Goal: Information Seeking & Learning: Understand process/instructions

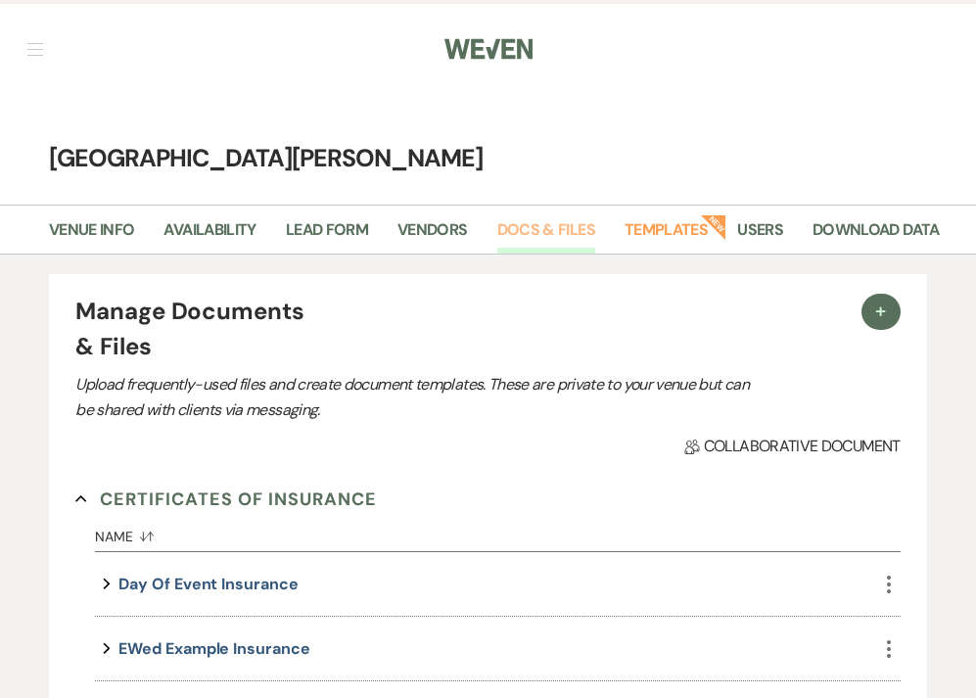
click at [533, 224] on link "Docs & Files" at bounding box center [546, 235] width 98 height 37
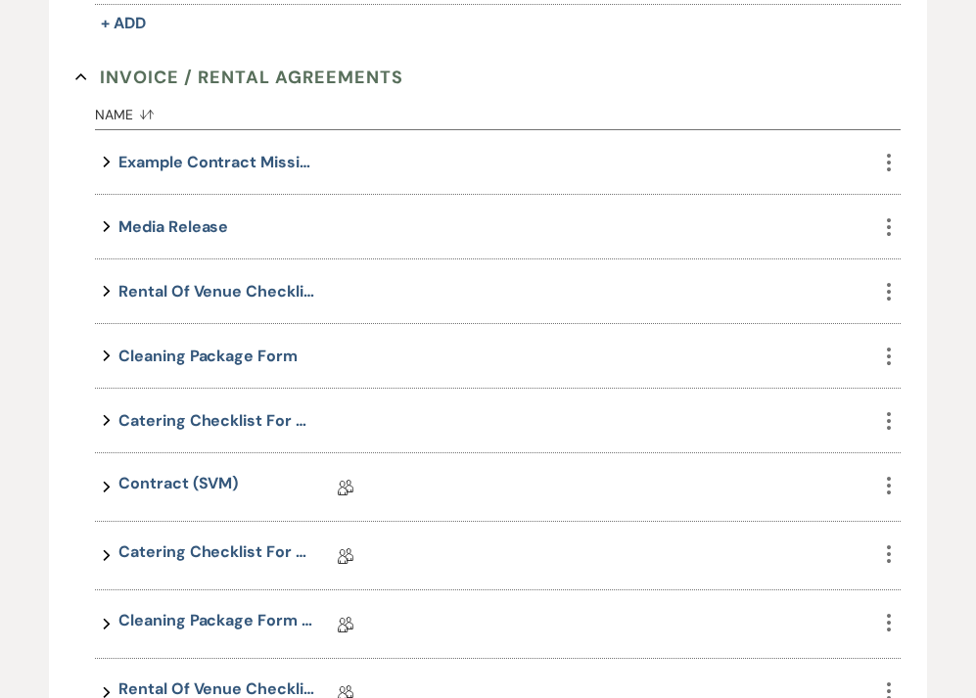
scroll to position [741, 0]
click at [198, 479] on link "Contract (SVM)" at bounding box center [177, 487] width 119 height 30
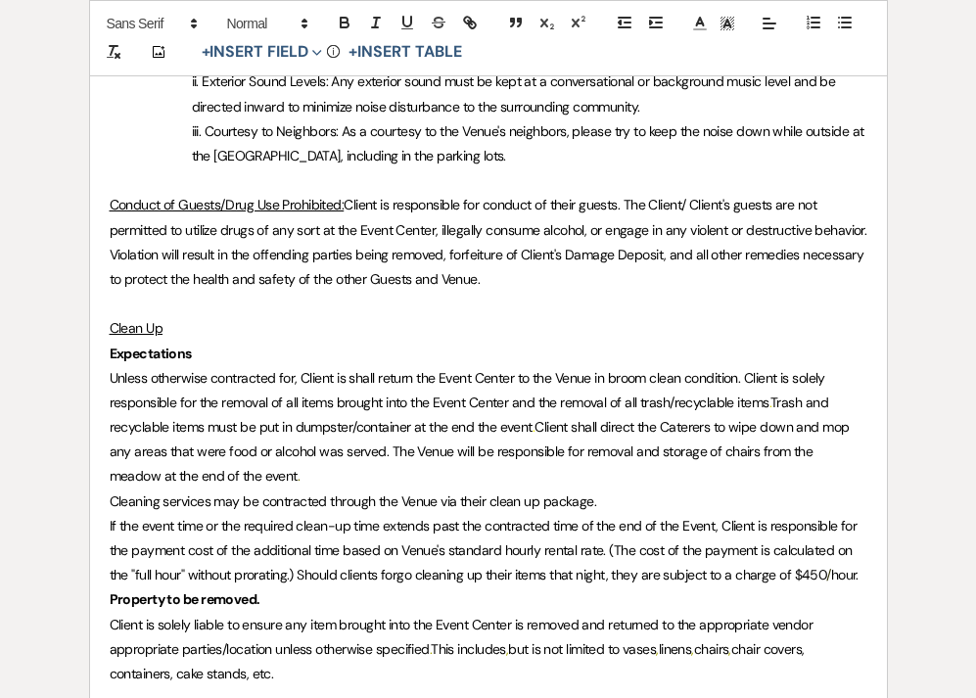
scroll to position [5463, 0]
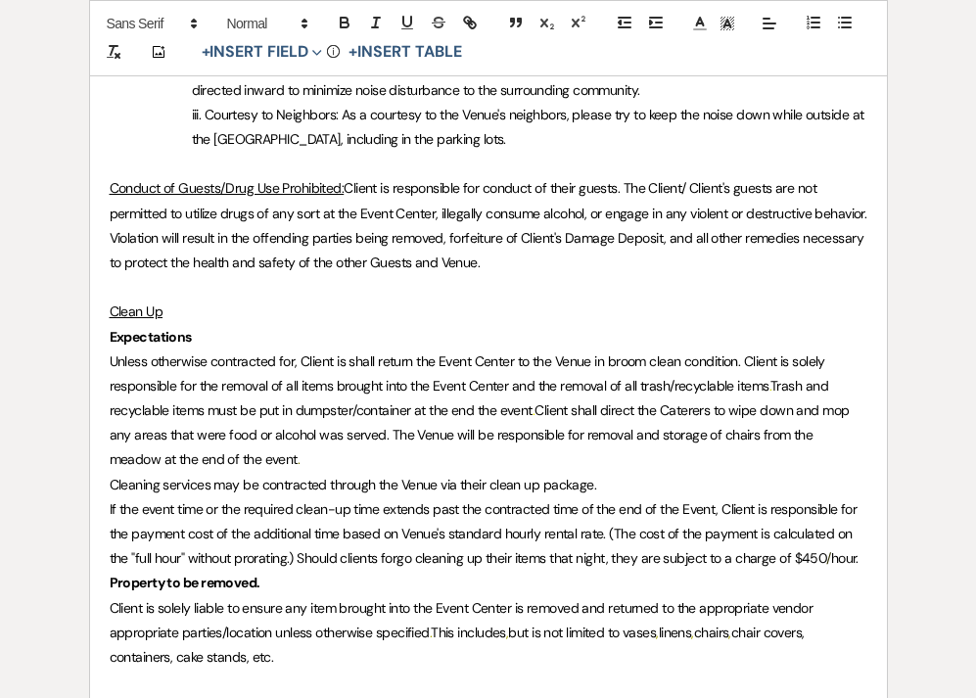
click at [110, 574] on strong "Property to be removed." at bounding box center [185, 583] width 151 height 18
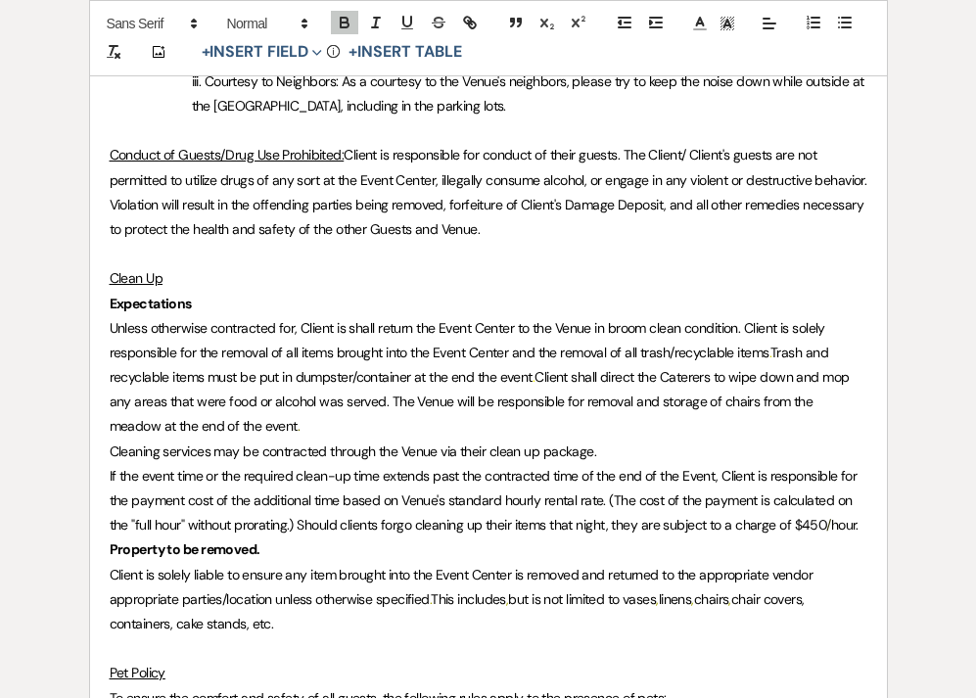
scroll to position [5496, 0]
click at [112, 540] on strong "Property to be removed." at bounding box center [185, 549] width 151 height 18
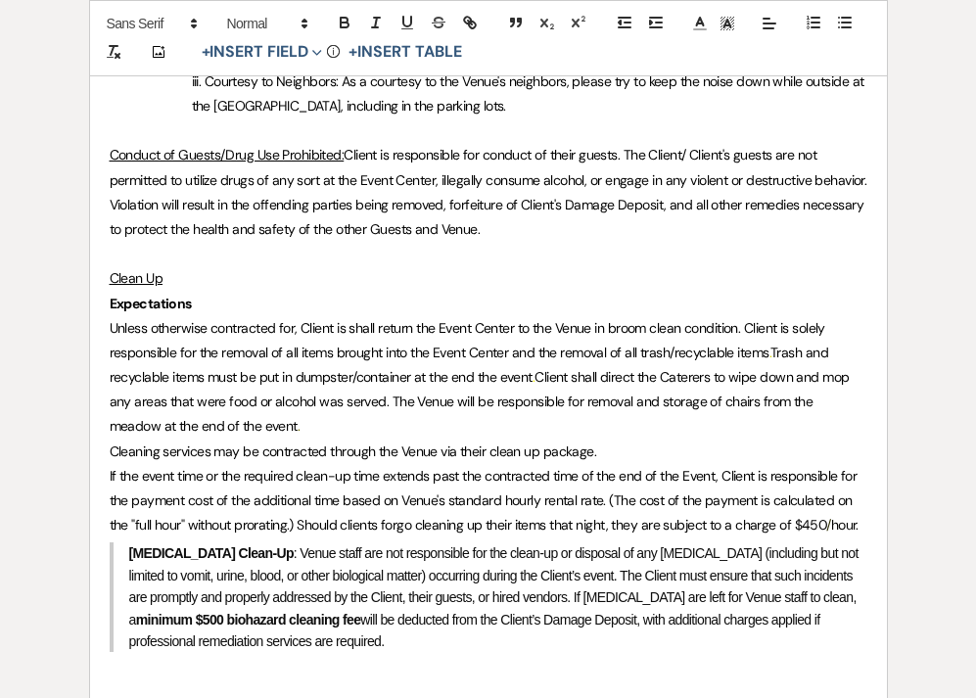
click at [129, 545] on strong "[MEDICAL_DATA] Clean-Up" at bounding box center [211, 553] width 164 height 16
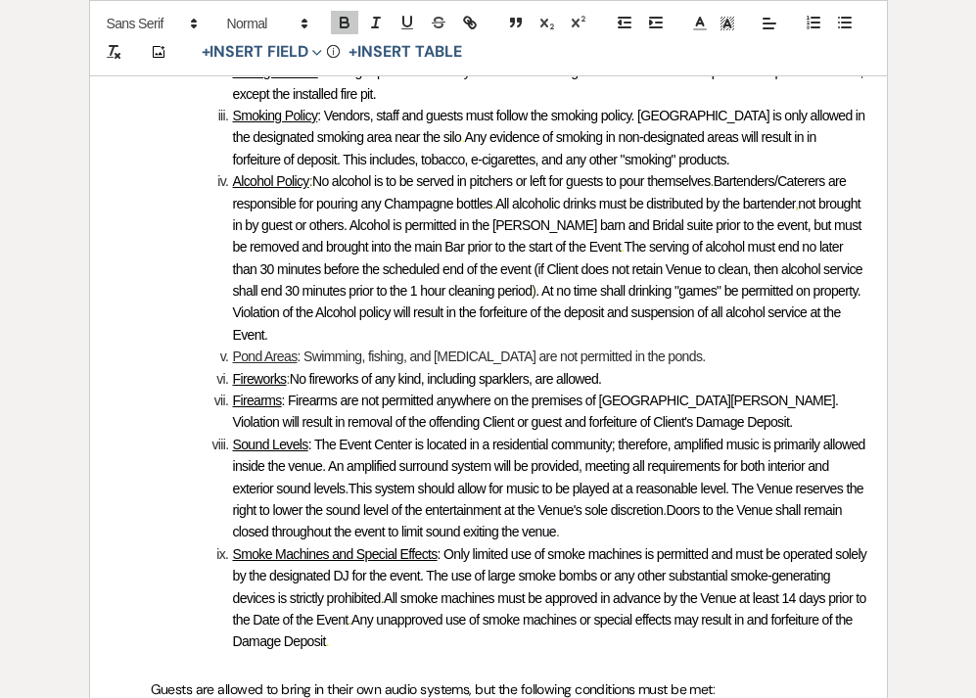
scroll to position [4805, 0]
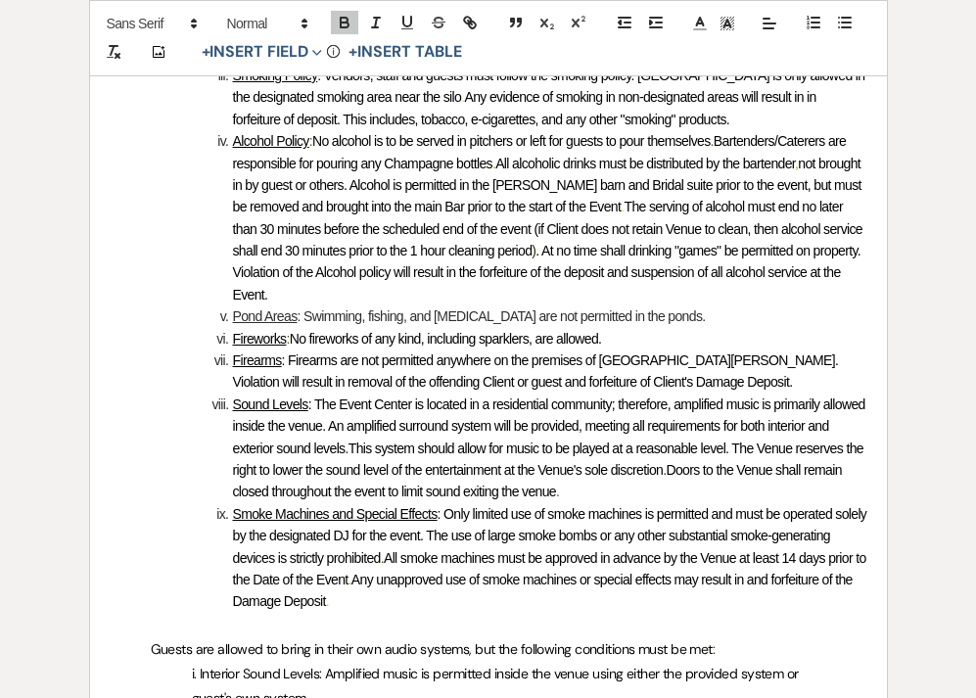
click at [423, 503] on li "Smoke Machines and Special Effects : Only limited use of smoke machines is perm…" at bounding box center [498, 558] width 737 height 110
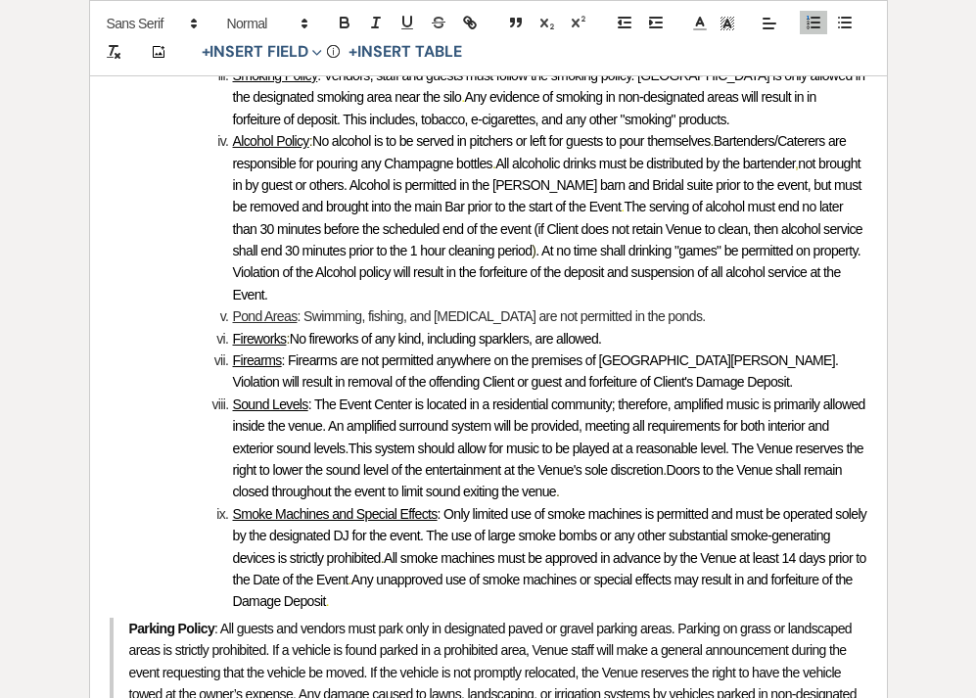
click at [125, 618] on blockquote "Parking Policy : All guests and vendors must park only in designated paved or g…" at bounding box center [489, 683] width 758 height 131
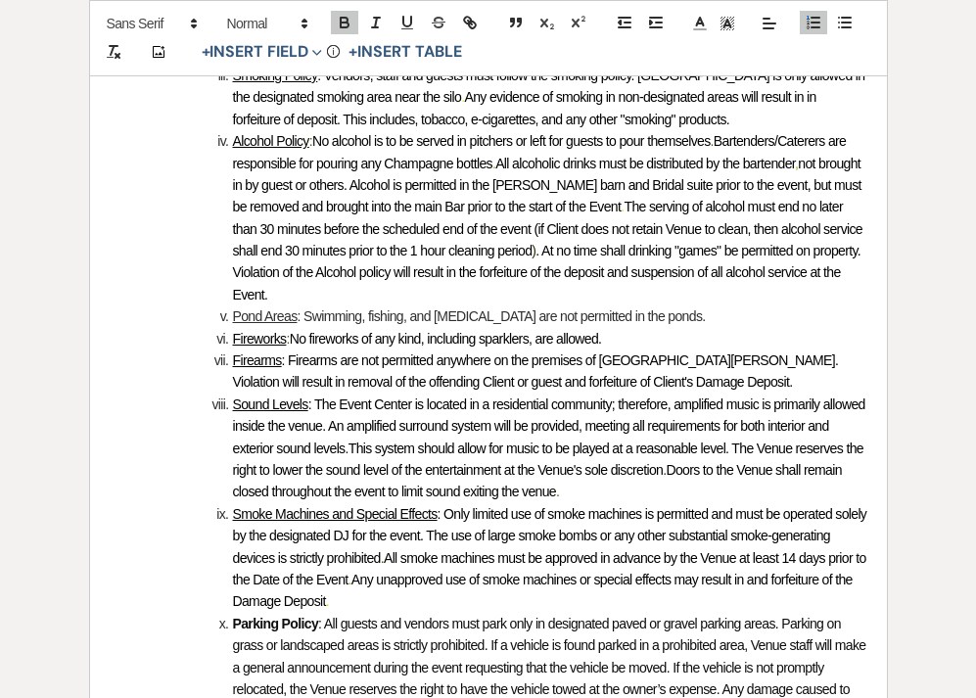
drag, startPoint x: 318, startPoint y: 510, endPoint x: 228, endPoint y: 510, distance: 90.1
click at [228, 613] on li "Parking Policy : All guests and vendors must park only in designated paved or g…" at bounding box center [498, 678] width 737 height 131
click at [344, 20] on icon "button" at bounding box center [345, 23] width 18 height 18
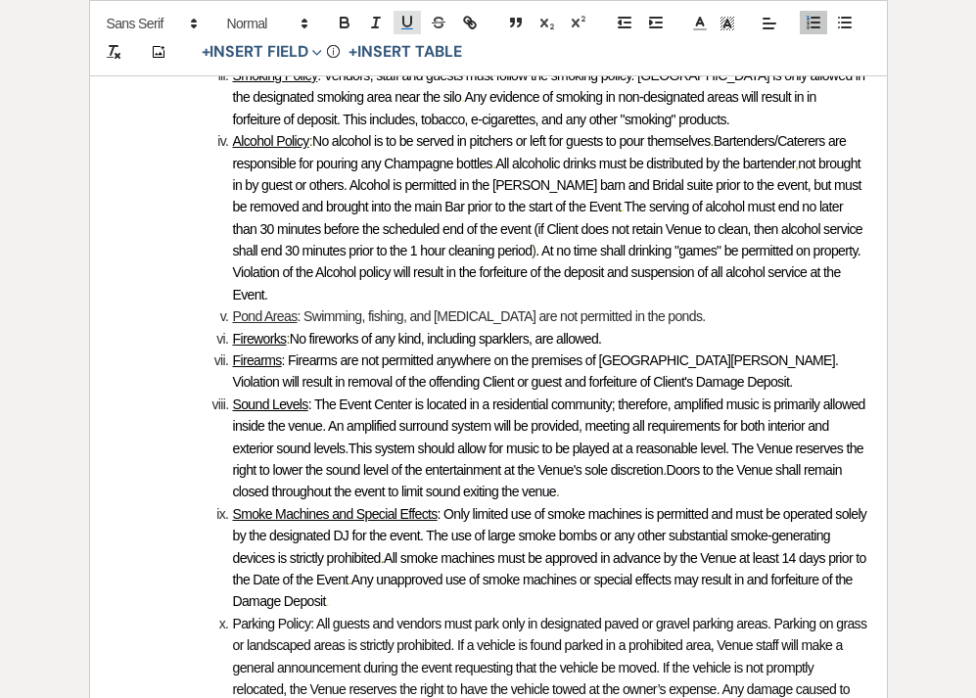
click at [405, 23] on icon "button" at bounding box center [407, 23] width 18 height 18
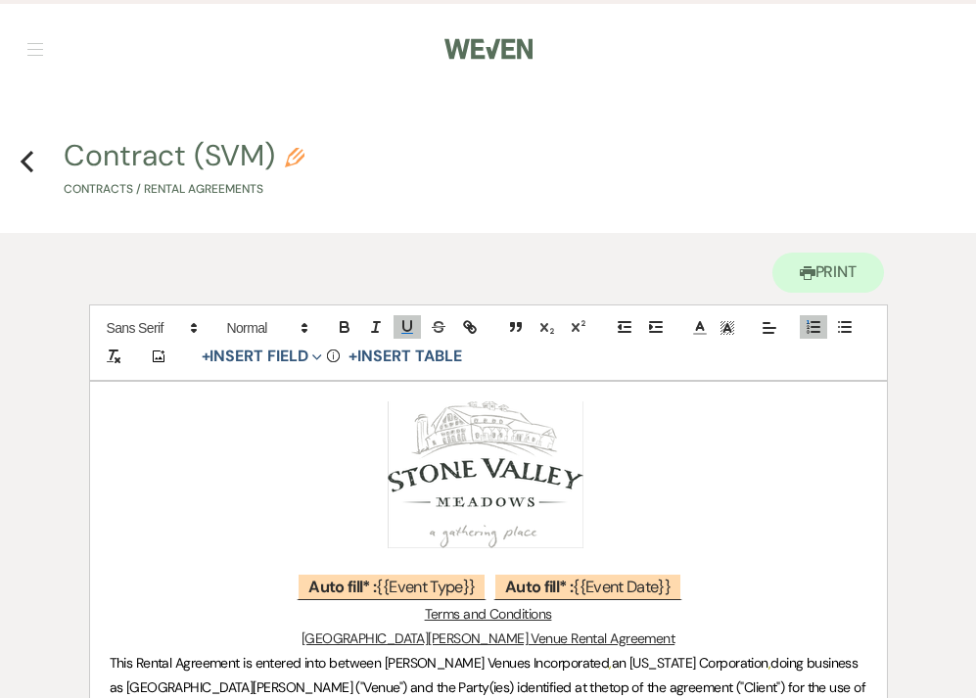
scroll to position [0, 0]
click at [29, 160] on icon "Previous" at bounding box center [27, 161] width 15 height 23
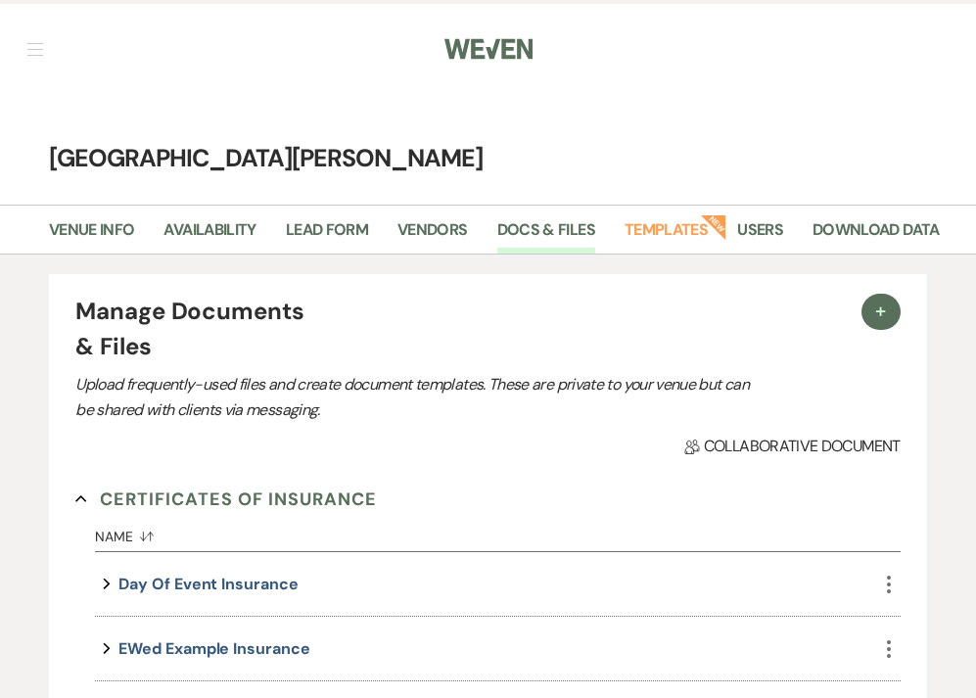
click at [32, 54] on button "button" at bounding box center [35, 49] width 16 height 12
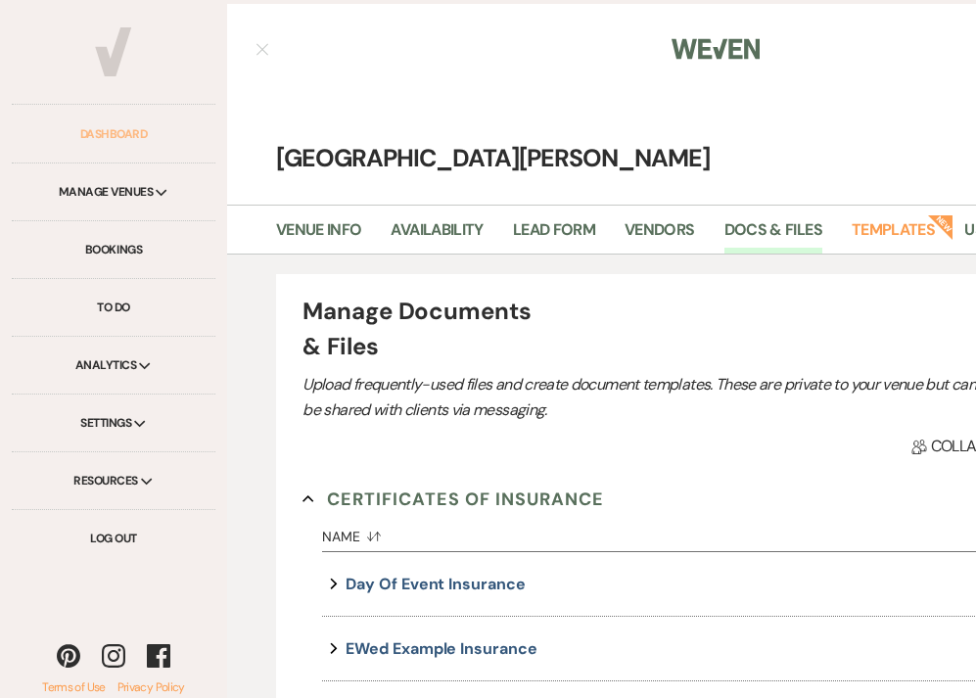
click at [120, 129] on link "Dashboard" at bounding box center [114, 135] width 204 height 58
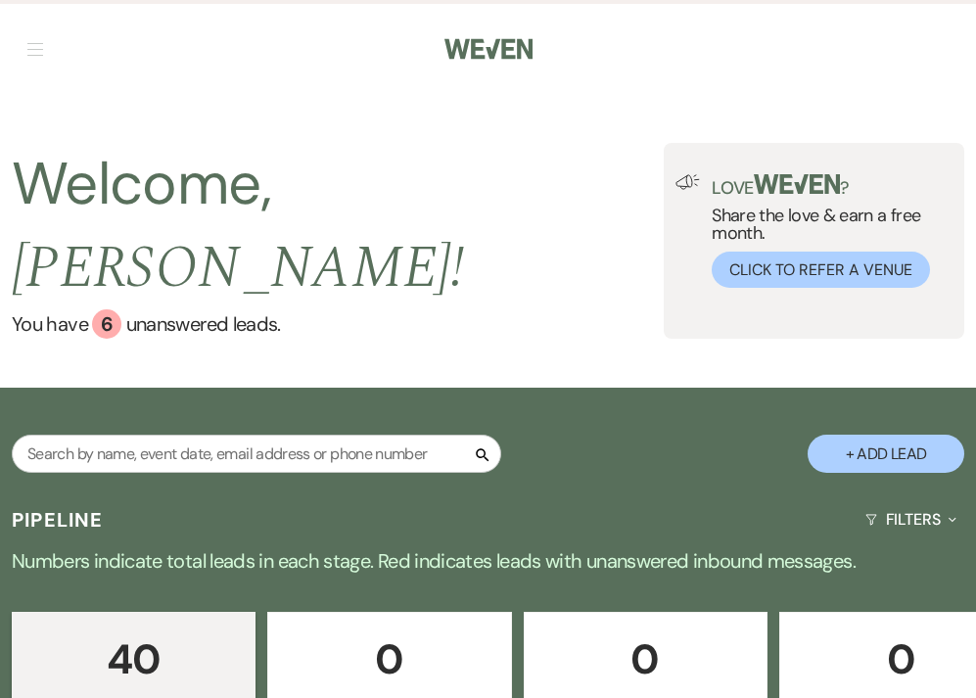
click at [24, 54] on nav "Dashboard Manage Venues Expand [GEOGRAPHIC_DATA][PERSON_NAME] [GEOGRAPHIC_DATA]…" at bounding box center [488, 47] width 976 height 94
click at [38, 49] on span "button" at bounding box center [35, 49] width 16 height 1
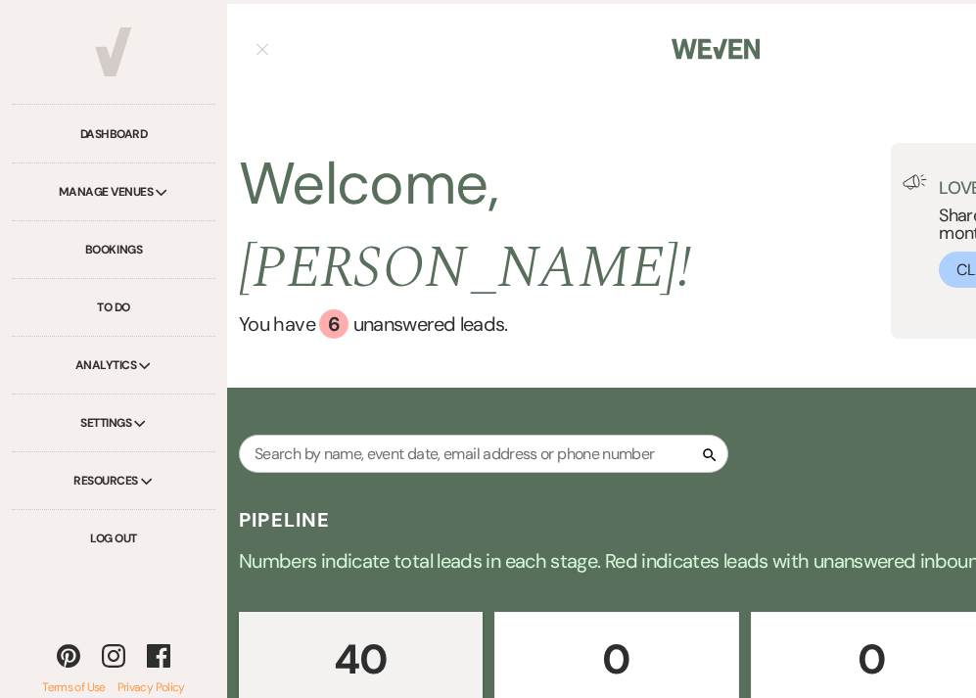
click at [159, 194] on use at bounding box center [162, 192] width 12 height 7
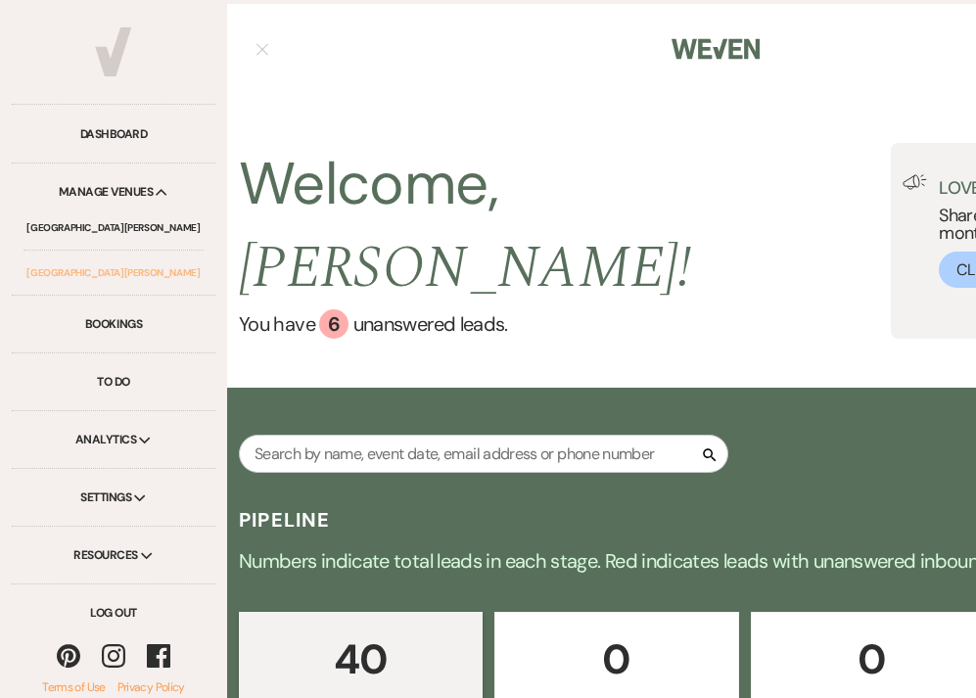
click at [138, 275] on link "[GEOGRAPHIC_DATA][PERSON_NAME]" at bounding box center [113, 273] width 180 height 44
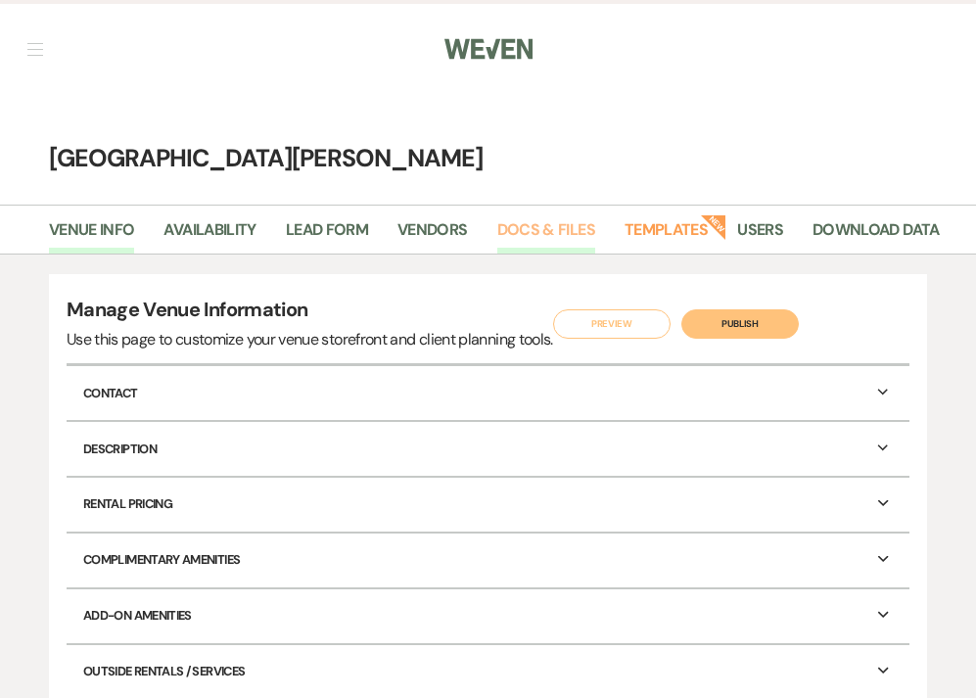
click at [547, 236] on link "Docs & Files" at bounding box center [546, 235] width 98 height 37
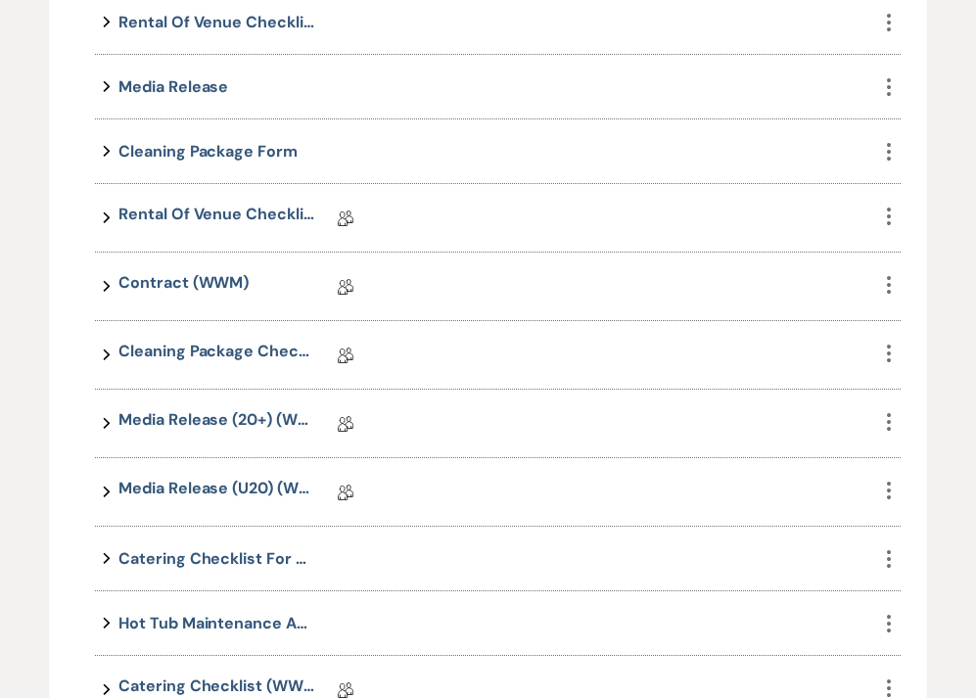
scroll to position [785, 0]
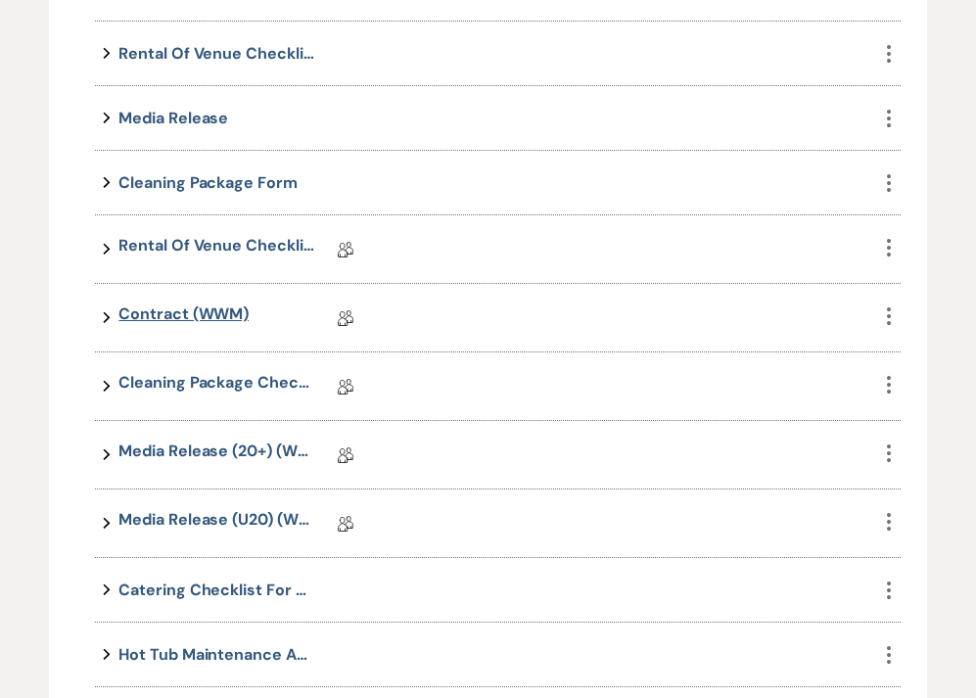
click at [193, 312] on link "Contract (WWM)" at bounding box center [183, 317] width 130 height 30
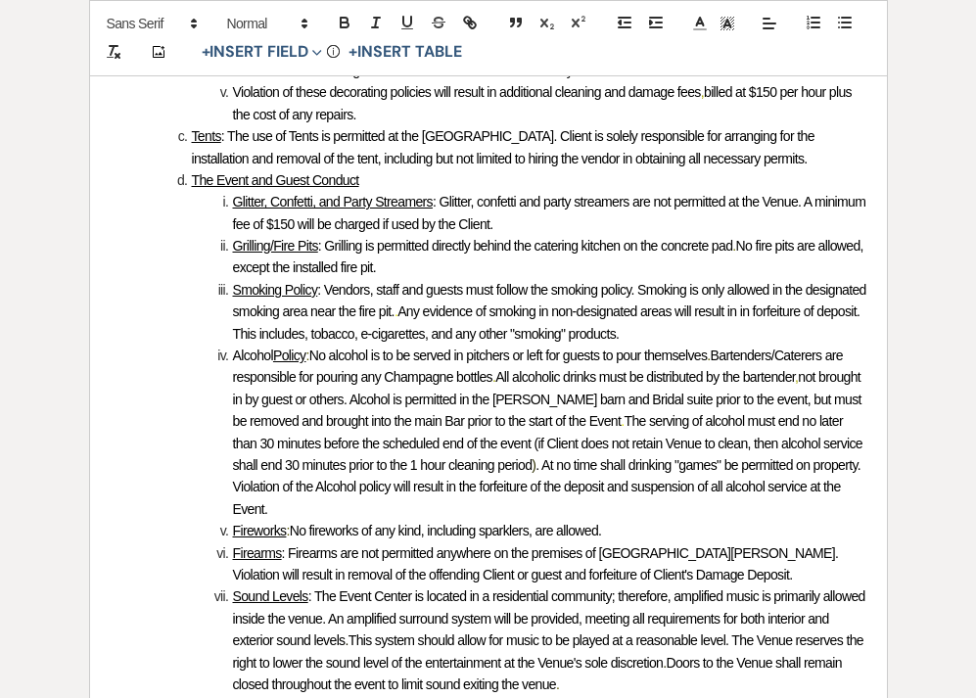
scroll to position [5206, 0]
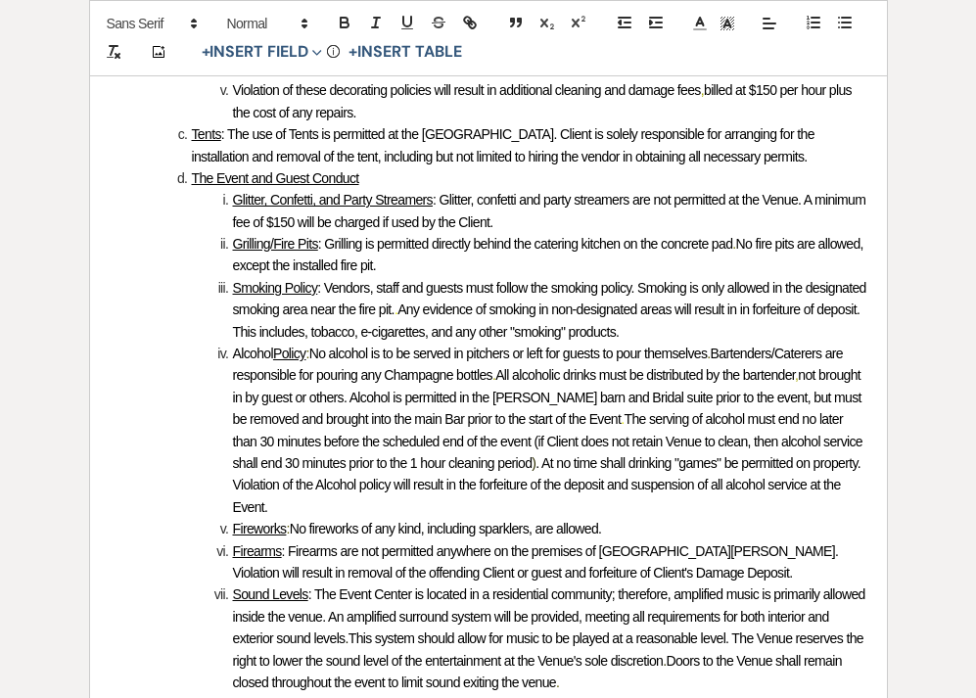
click at [637, 583] on li "Sound Levels : The Event Center is located in a residential community; therefor…" at bounding box center [498, 638] width 737 height 110
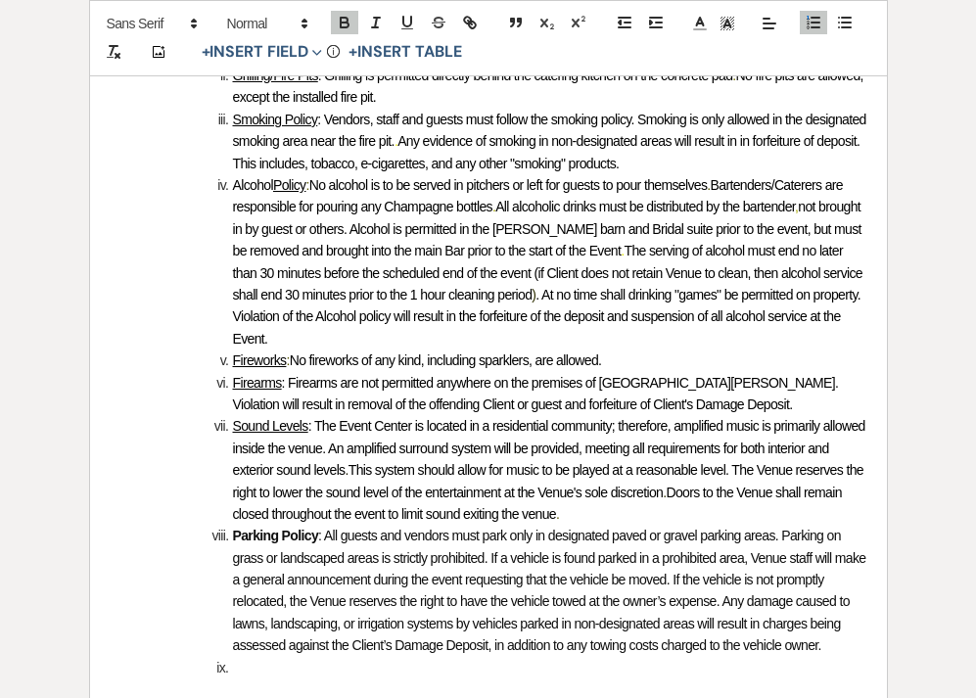
scroll to position [5356, 0]
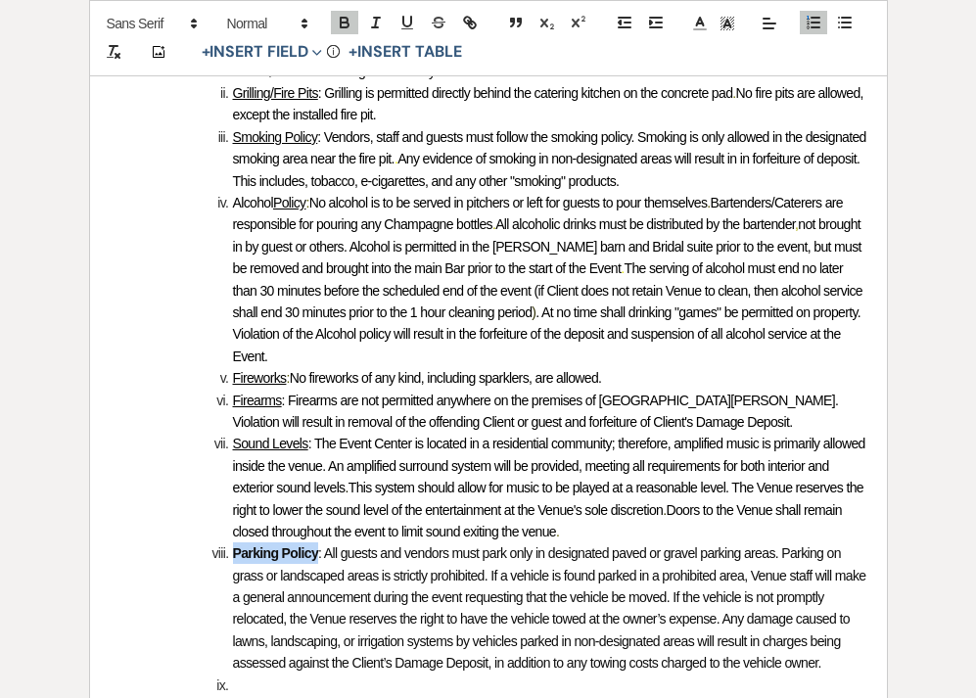
drag, startPoint x: 319, startPoint y: 431, endPoint x: 236, endPoint y: 419, distance: 84.0
click at [236, 542] on li "﻿ Parking Policy : All guests and vendors must park only in designated paved or…" at bounding box center [498, 607] width 737 height 131
click at [348, 23] on icon "button" at bounding box center [345, 25] width 8 height 5
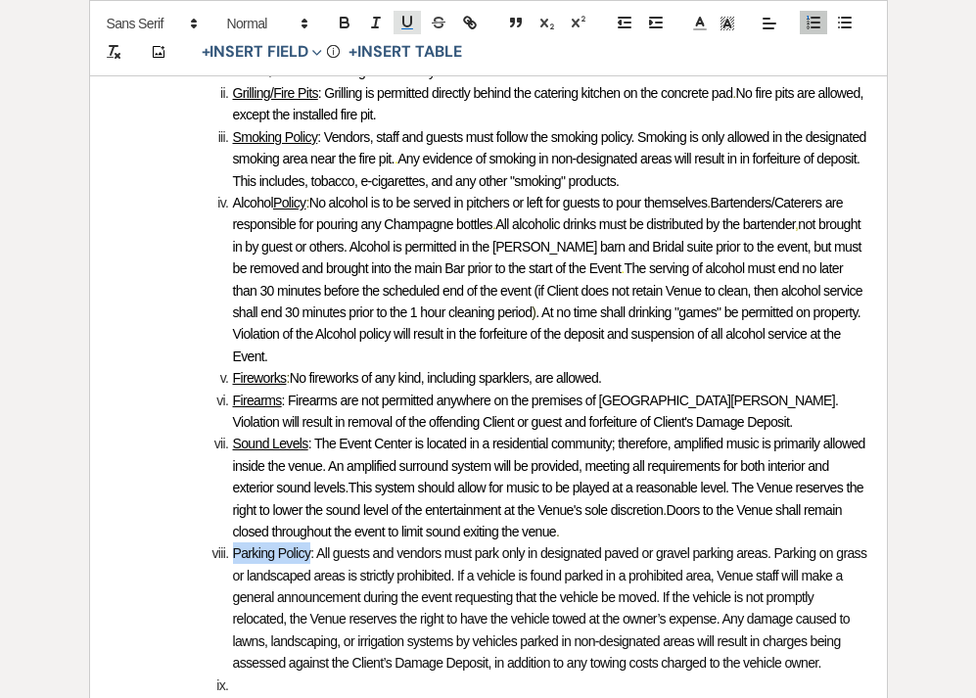
click at [405, 23] on icon "button" at bounding box center [407, 23] width 18 height 18
click at [253, 674] on li at bounding box center [498, 685] width 737 height 22
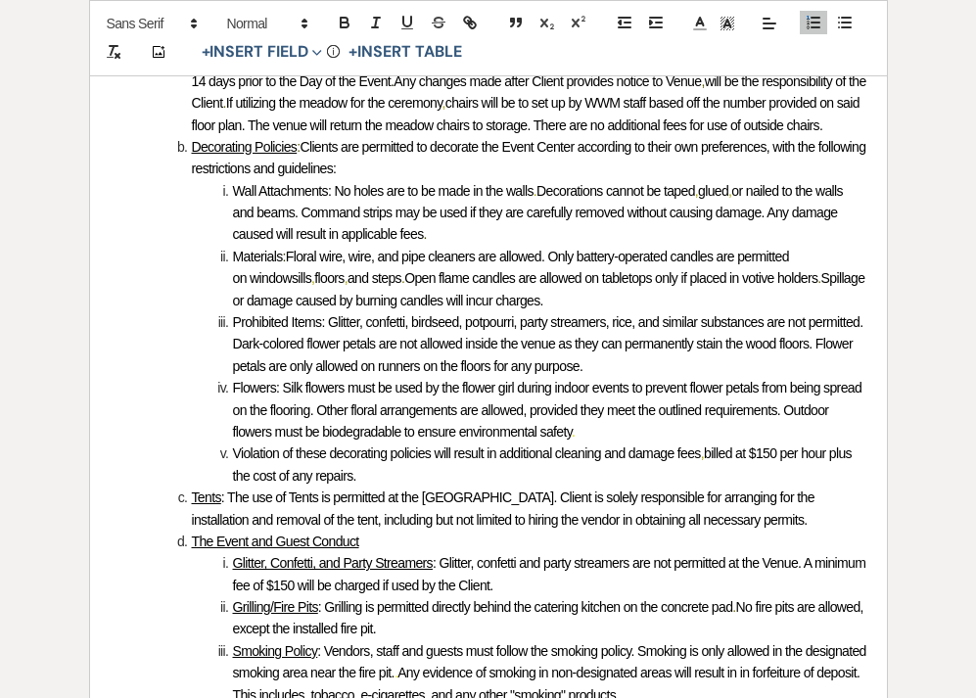
scroll to position [4842, 0]
click at [193, 533] on u "The Event and Guest Conduct" at bounding box center [275, 541] width 167 height 16
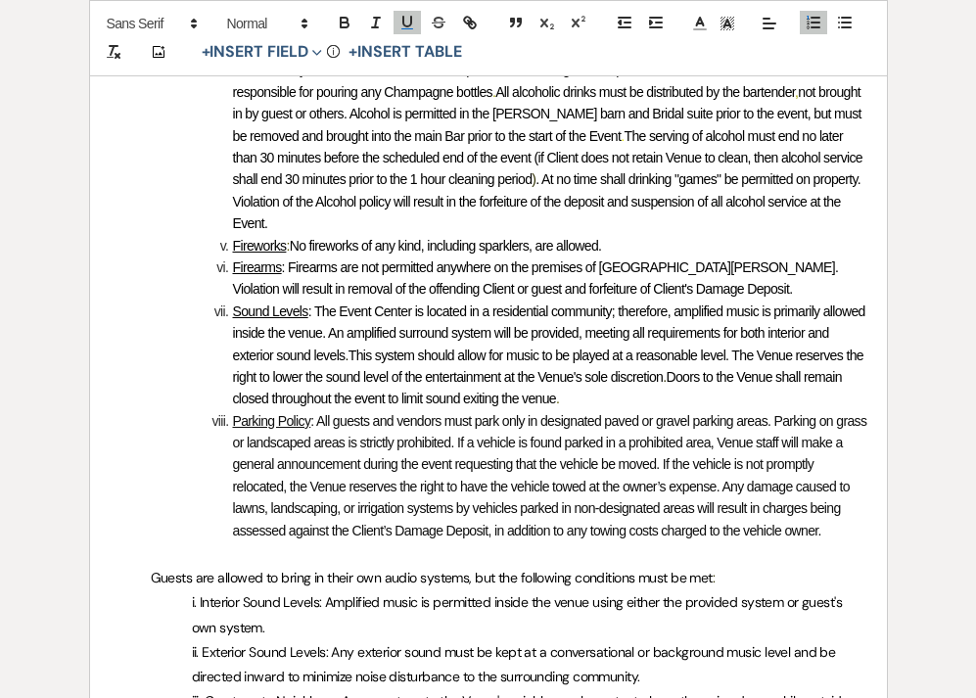
scroll to position [5523, 0]
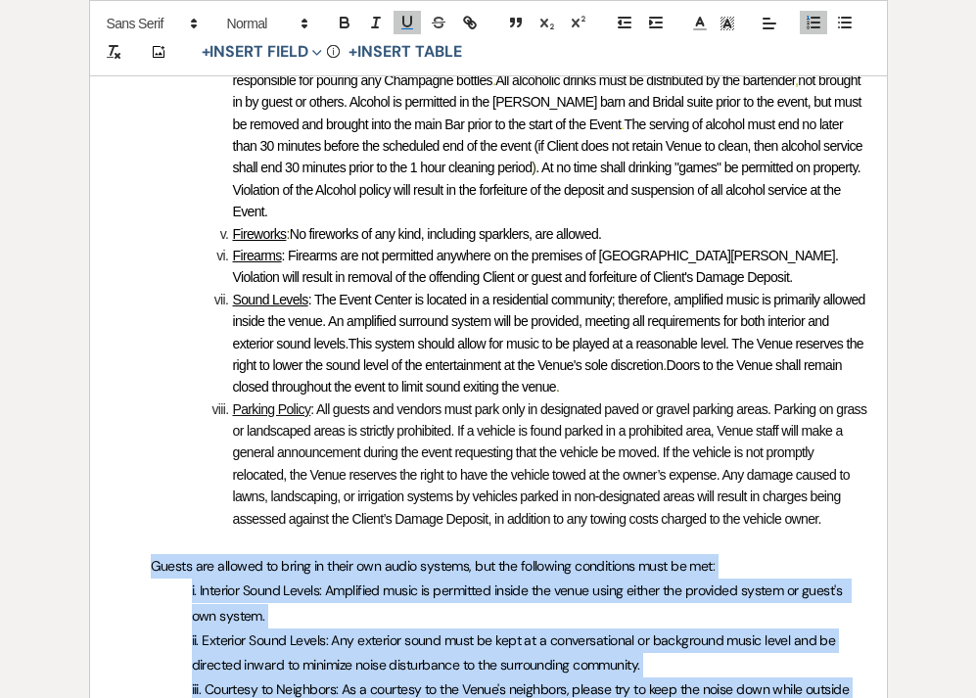
drag, startPoint x: 472, startPoint y: 591, endPoint x: 142, endPoint y: 433, distance: 366.0
copy div "Guests are allowed to bring in their own audio systems, but the following condi…"
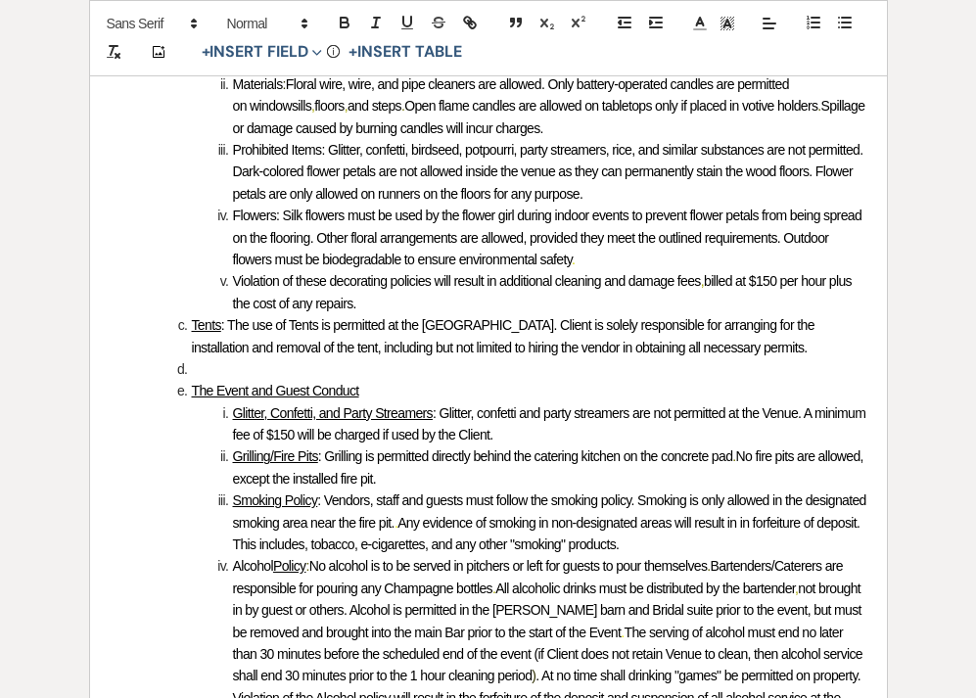
scroll to position [5013, 0]
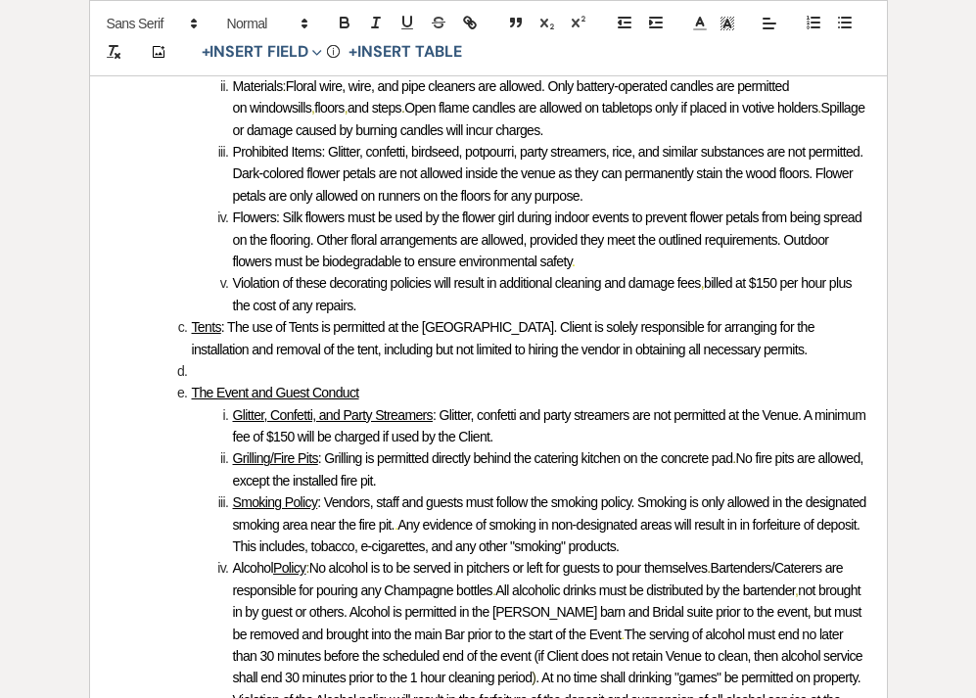
click at [202, 360] on li at bounding box center [498, 371] width 737 height 22
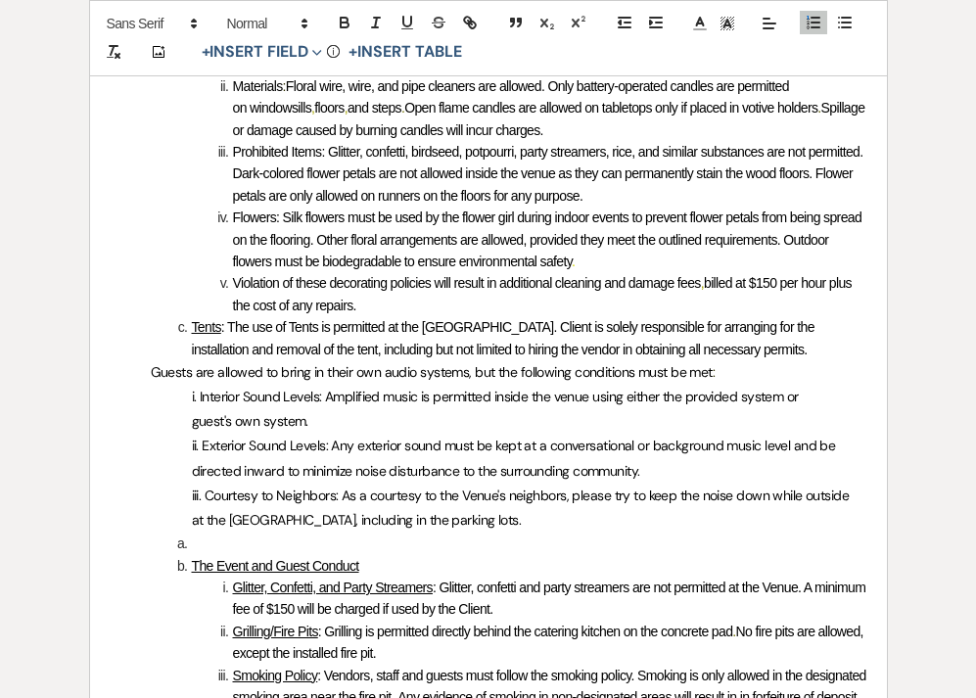
click at [151, 363] on span "Guests are allowed to bring in their own audio systems, but the following condi…" at bounding box center [432, 372] width 562 height 18
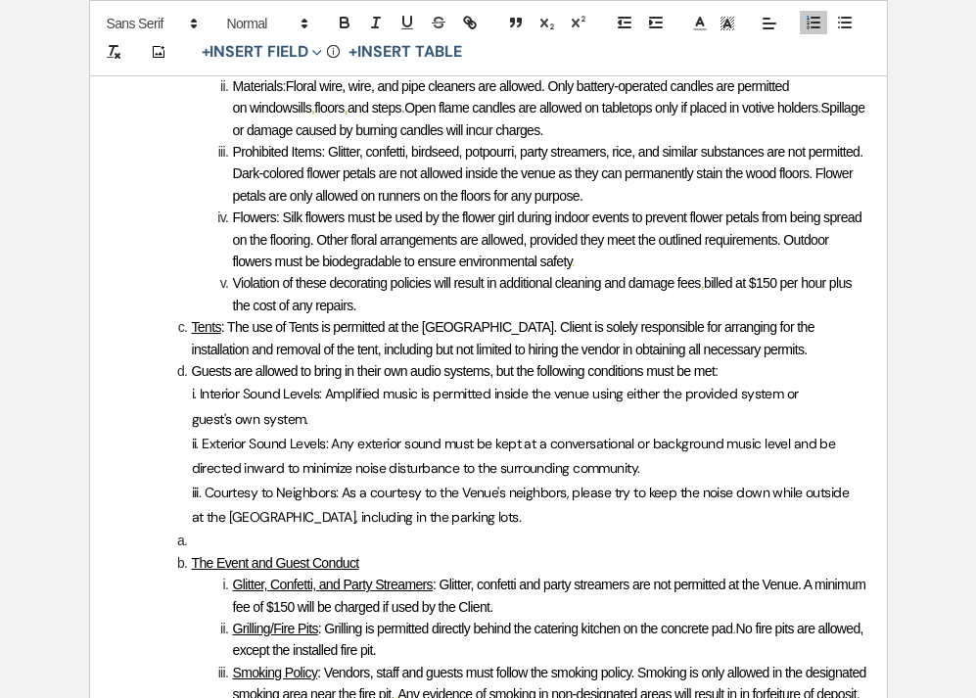
click at [235, 385] on span "i. Interior Sound Levels: Amplified music is permitted inside the venue using e…" at bounding box center [497, 406] width 611 height 42
click at [202, 530] on li at bounding box center [498, 541] width 737 height 22
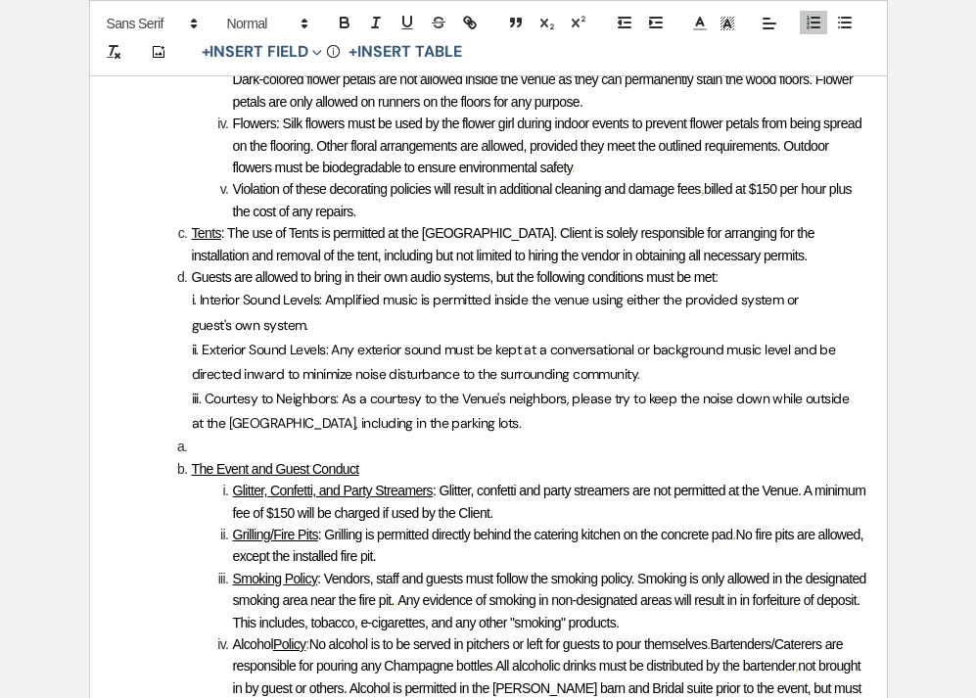
scroll to position [5074, 0]
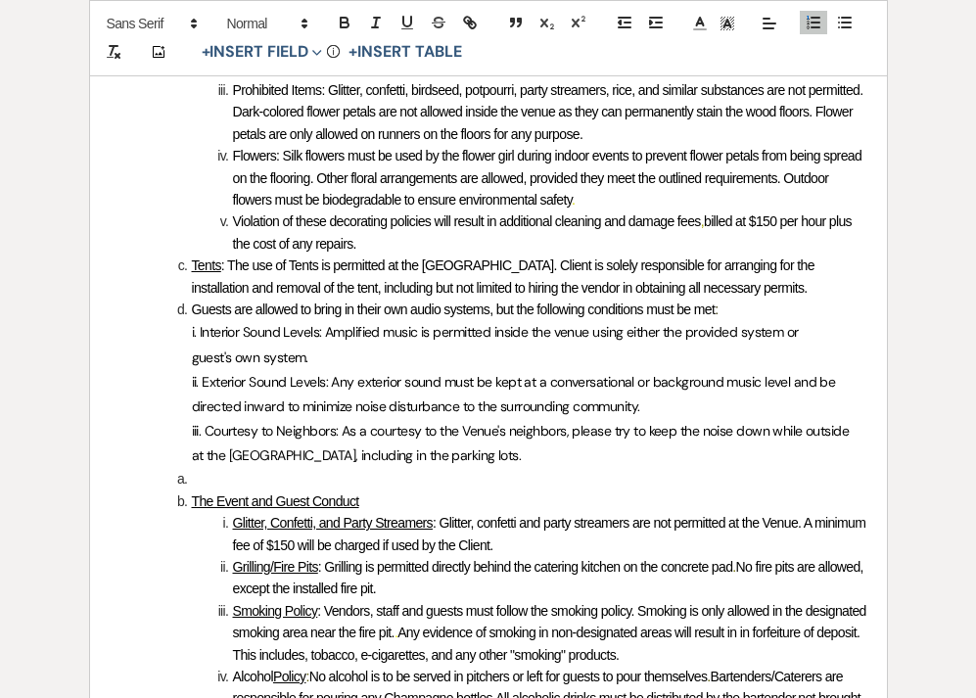
click at [192, 493] on u "The Event and Guest Conduct" at bounding box center [275, 501] width 167 height 16
click at [624, 23] on icon "button" at bounding box center [625, 23] width 18 height 18
click at [224, 468] on li at bounding box center [498, 479] width 737 height 22
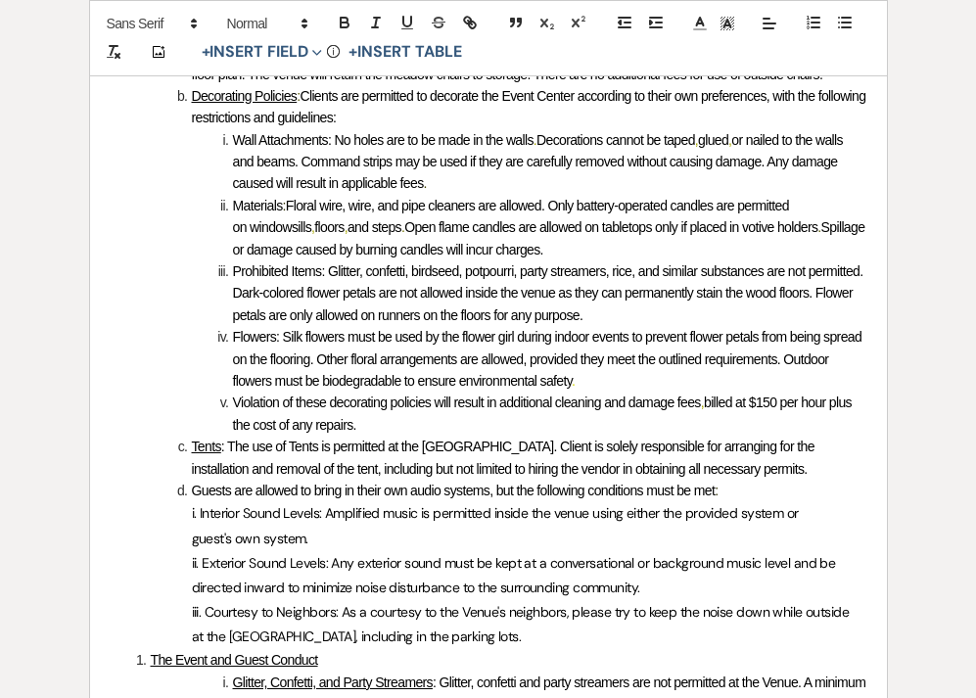
click at [217, 483] on span "Guests are allowed to bring in their own audio systems, but the following condi…" at bounding box center [454, 491] width 524 height 16
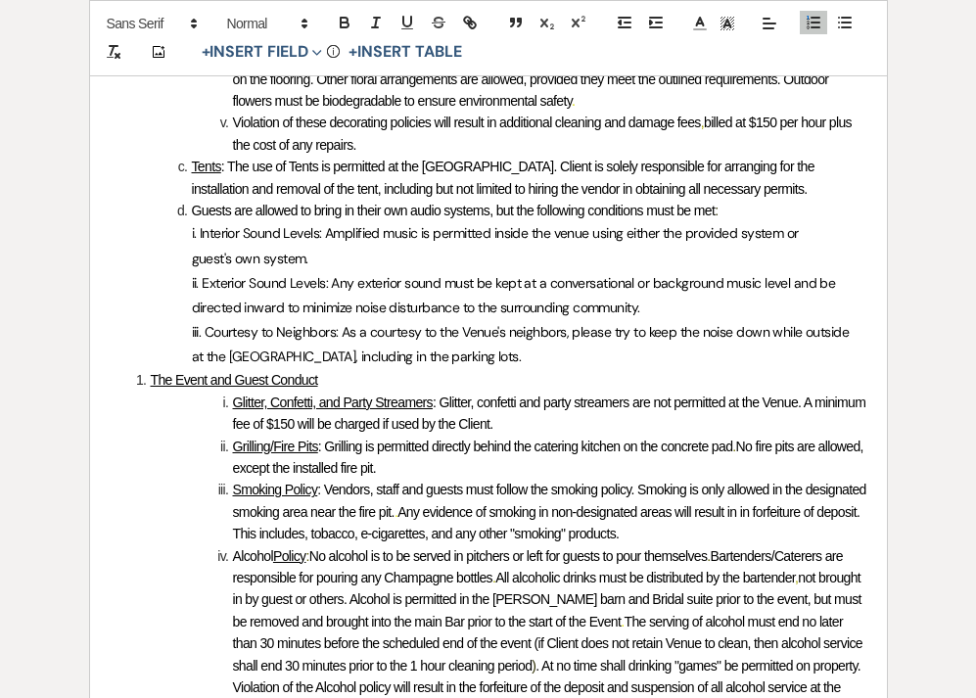
scroll to position [5134, 0]
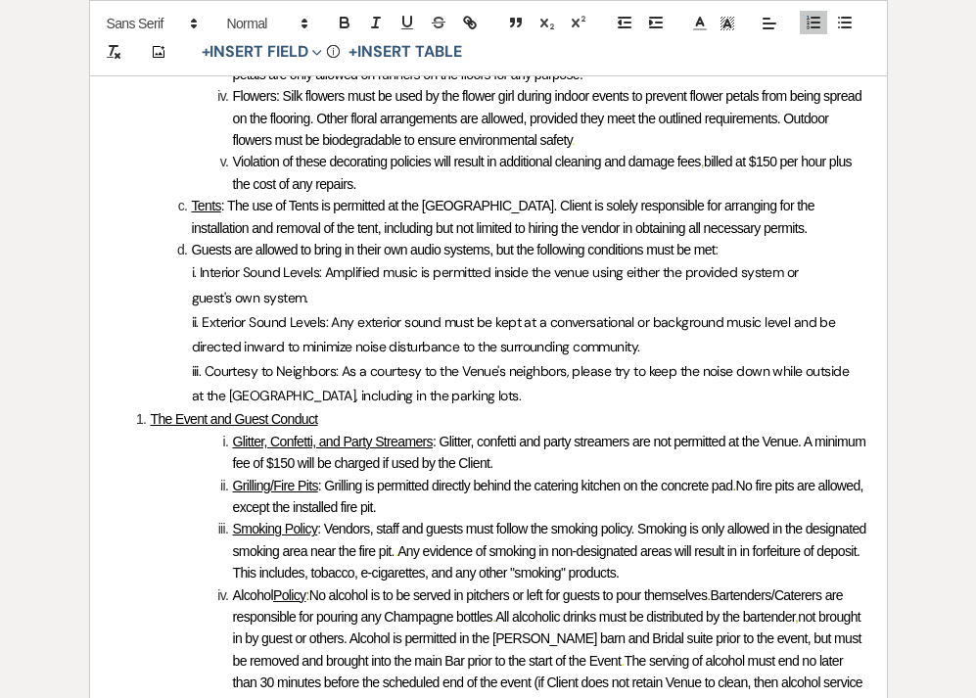
click at [151, 408] on span at bounding box center [151, 419] width 0 height 22
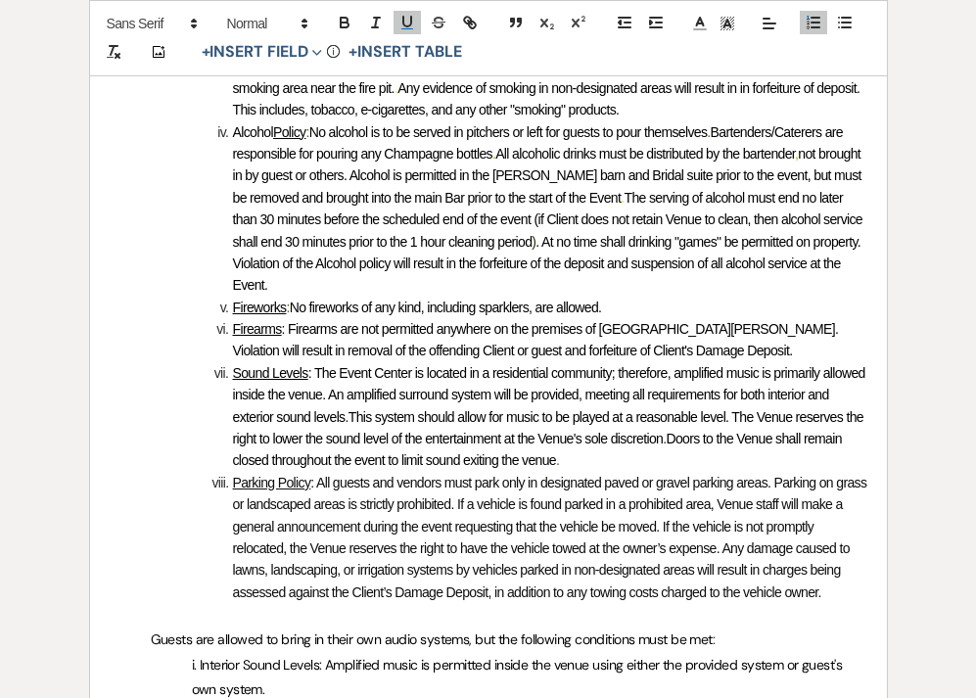
scroll to position [5621, 0]
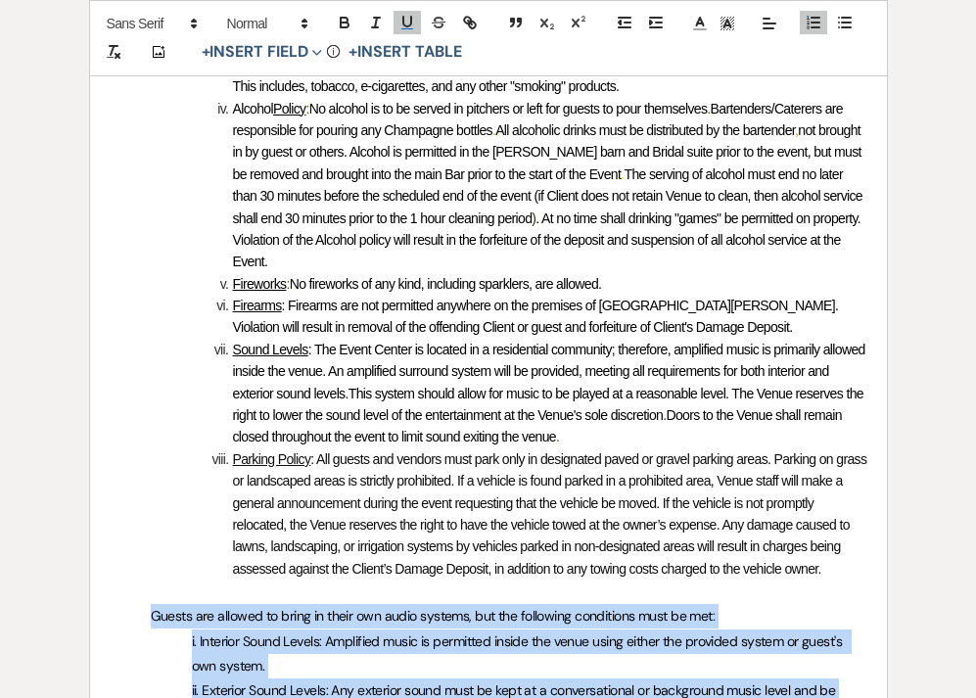
drag, startPoint x: 491, startPoint y: 634, endPoint x: 124, endPoint y: 483, distance: 397.2
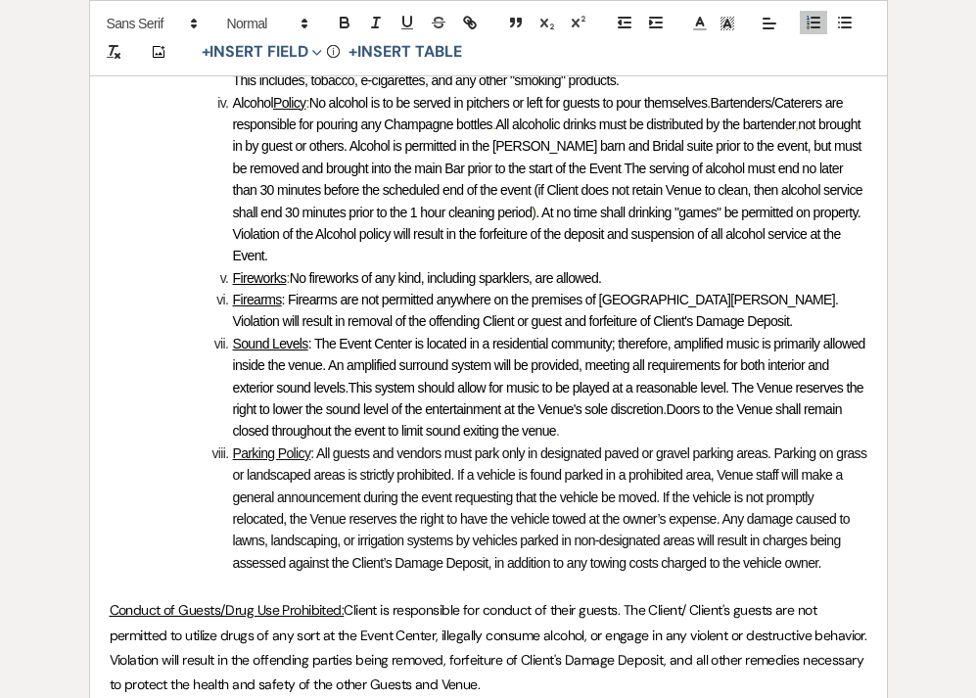
scroll to position [5628, 0]
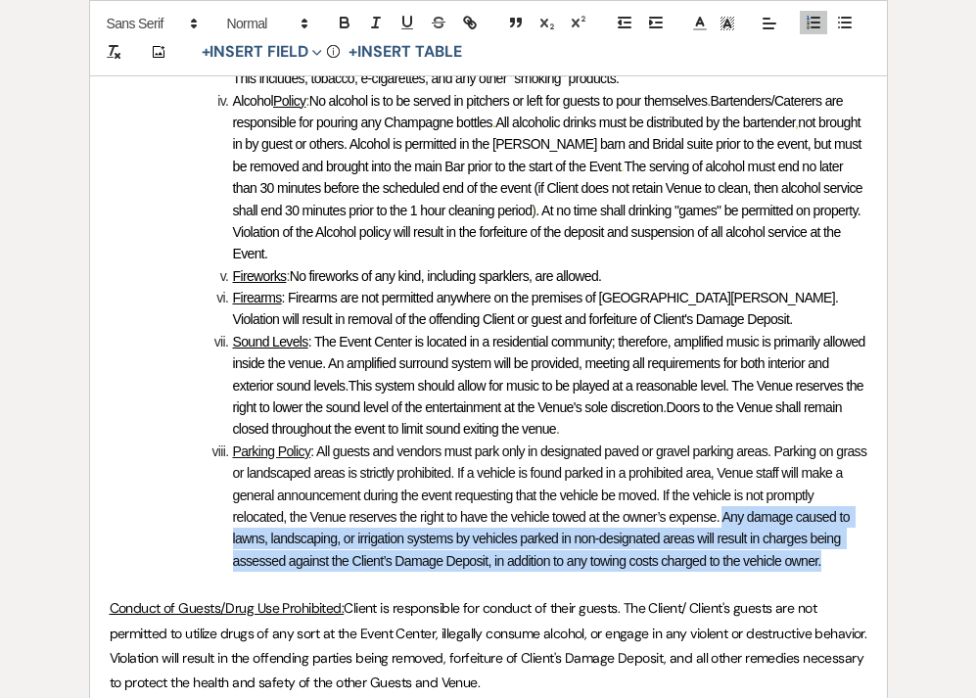
drag, startPoint x: 728, startPoint y: 393, endPoint x: 830, endPoint y: 424, distance: 106.5
click at [830, 440] on li "Parking Policy : All guests and vendors must park only in designated paved or g…" at bounding box center [498, 505] width 737 height 131
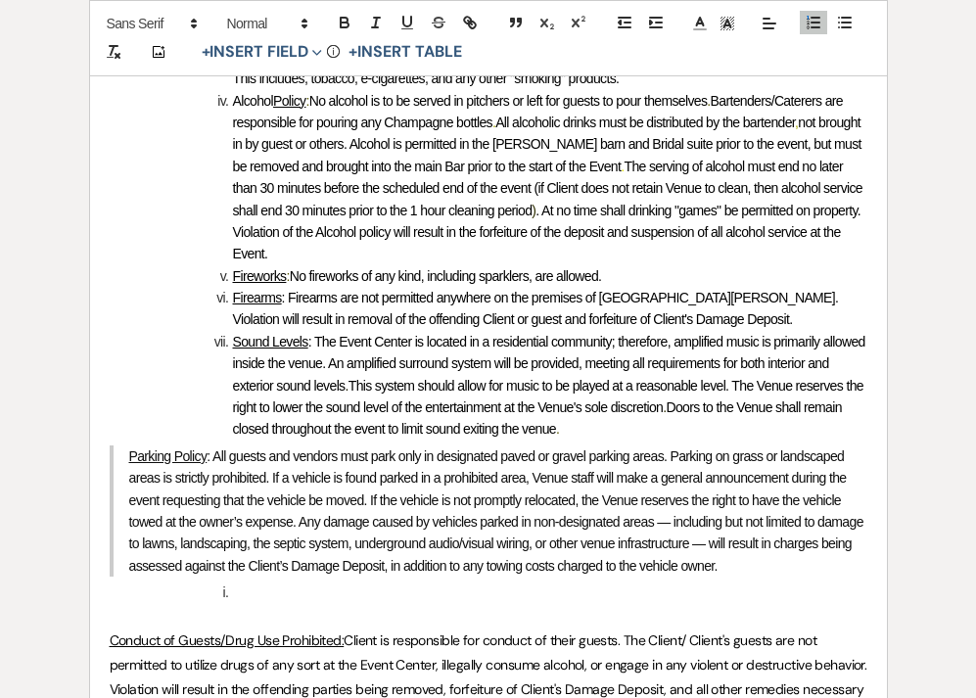
click at [125, 445] on blockquote "Parking Policy : All guests and vendors must park only in designated paved or g…" at bounding box center [489, 510] width 758 height 131
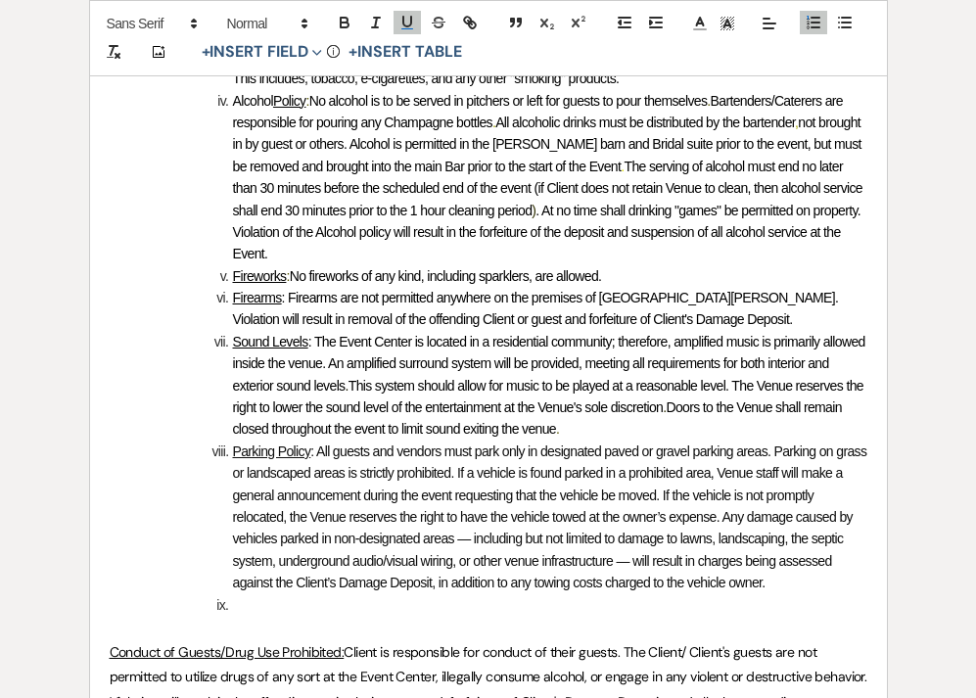
click at [254, 594] on li at bounding box center [498, 605] width 737 height 22
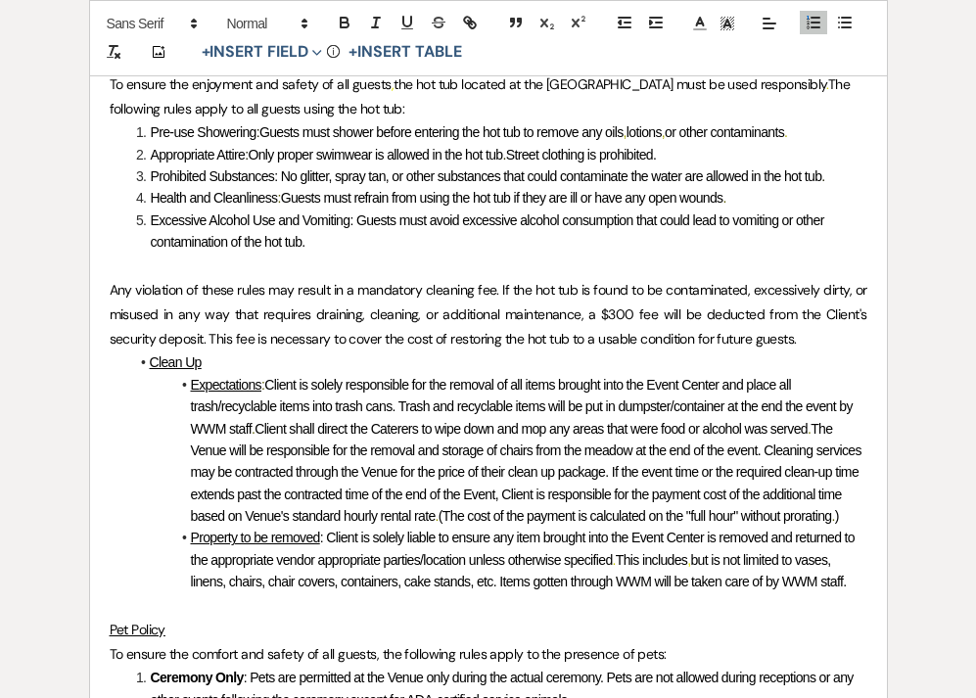
scroll to position [6334, 0]
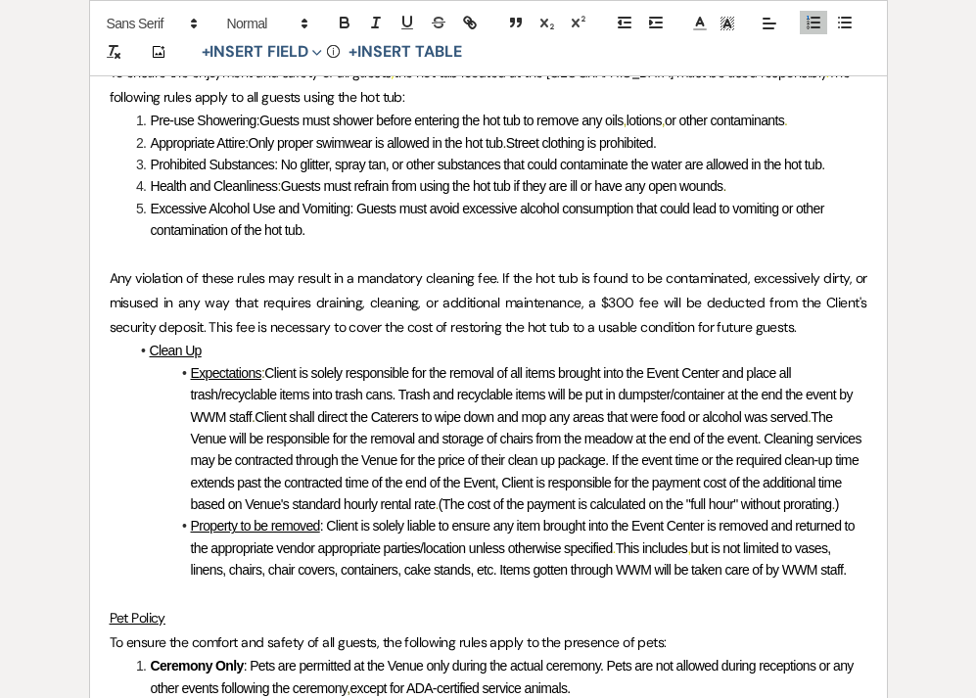
click at [299, 390] on li "Expectations : Client is solely responsible for the removal of all items brough…" at bounding box center [498, 439] width 738 height 154
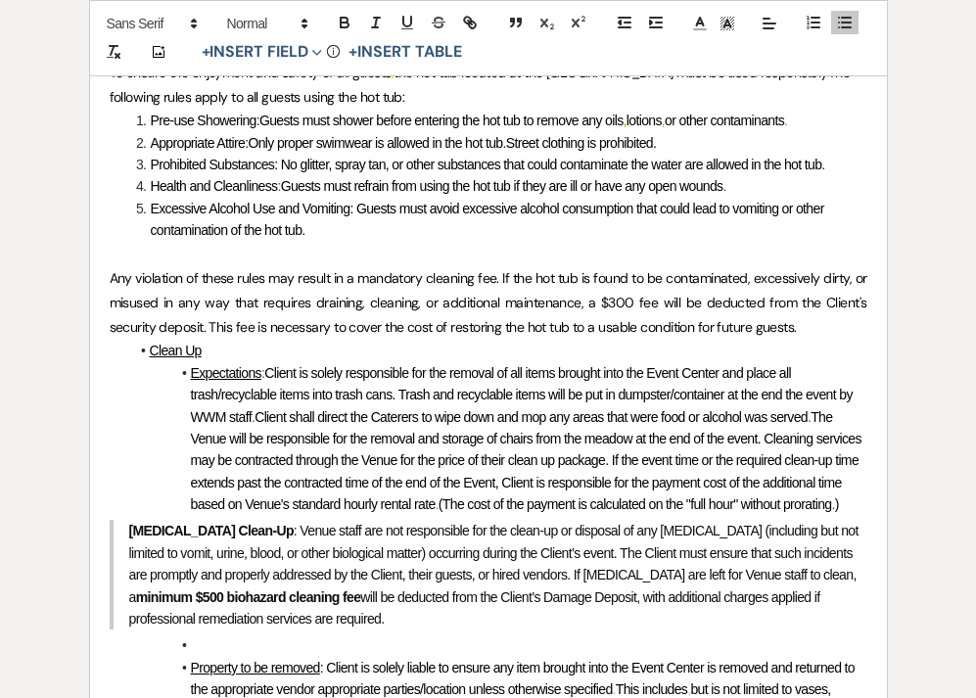
click at [125, 520] on blockquote "[MEDICAL_DATA] Clean-Up : Venue staff are not responsible for the clean-up or d…" at bounding box center [489, 575] width 758 height 110
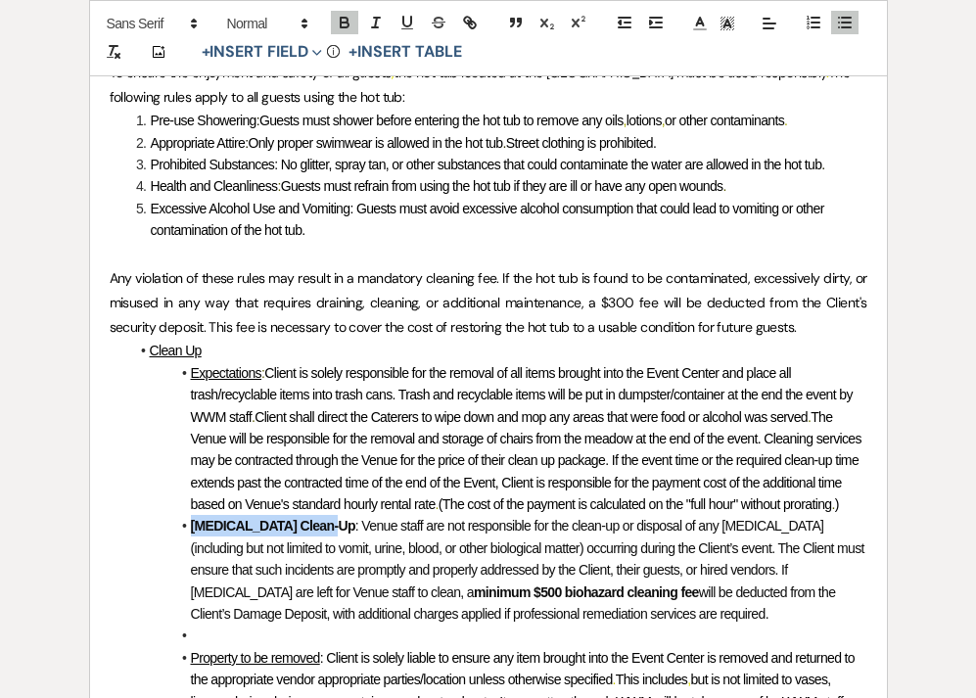
drag, startPoint x: 319, startPoint y: 407, endPoint x: 178, endPoint y: 405, distance: 141.0
click at [178, 515] on li "﻿ [MEDICAL_DATA] Clean-Up : Venue staff are not responsible for the clean-up or…" at bounding box center [498, 570] width 738 height 110
click at [341, 20] on icon "button" at bounding box center [344, 20] width 7 height 5
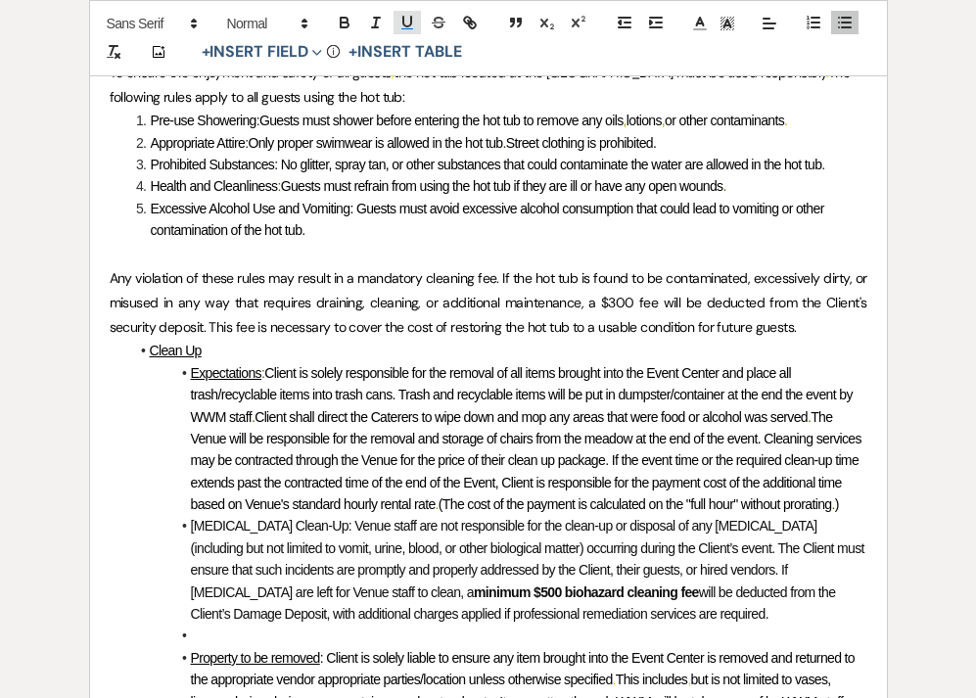
click at [412, 23] on icon "button" at bounding box center [407, 23] width 18 height 18
click at [220, 625] on li at bounding box center [498, 636] width 738 height 22
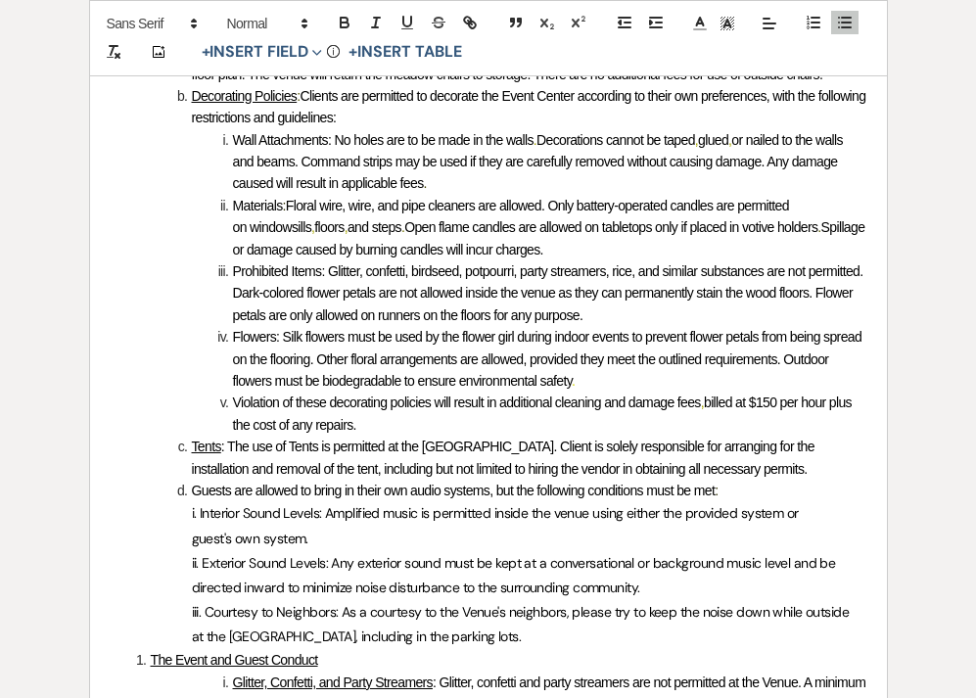
scroll to position [4891, 0]
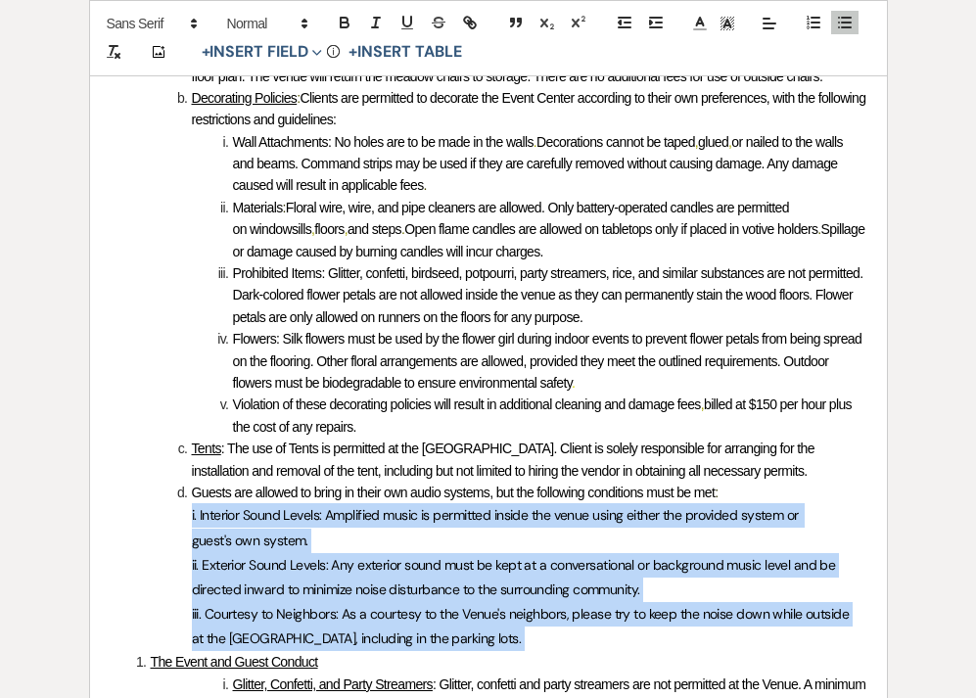
drag, startPoint x: 475, startPoint y: 533, endPoint x: 162, endPoint y: 397, distance: 341.5
click at [162, 397] on div "﻿ ﻿ ﻿ Auto fill* : {{Client Full Name(s)}} ﻿ ﻿ Auto fill* : {{Event Date}} ﻿ Te…" at bounding box center [488, 128] width 797 height 9276
click at [653, 18] on line "button" at bounding box center [656, 18] width 12 height 0
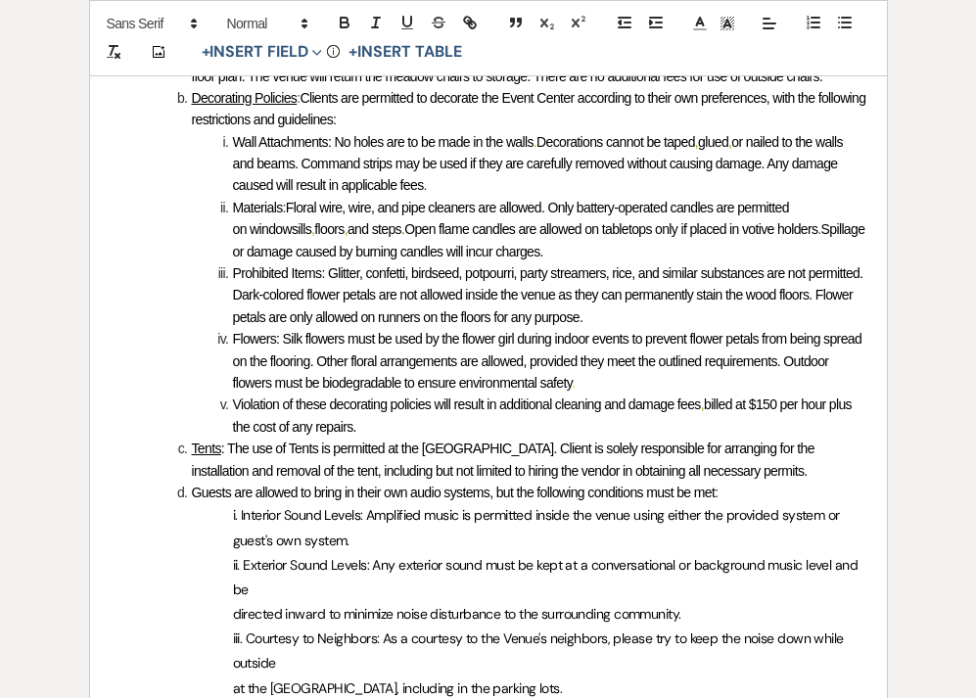
click at [436, 440] on span ": The use of Tents is permitted at the [GEOGRAPHIC_DATA]. Client is solely resp…" at bounding box center [505, 458] width 626 height 37
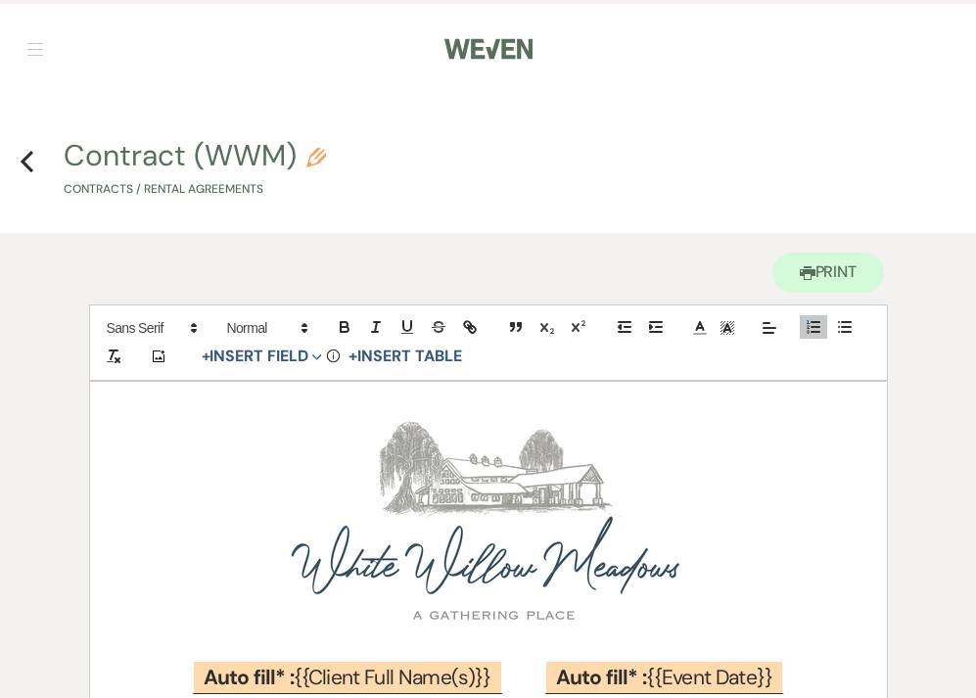
scroll to position [0, 0]
click at [25, 160] on use "button" at bounding box center [27, 162] width 13 height 22
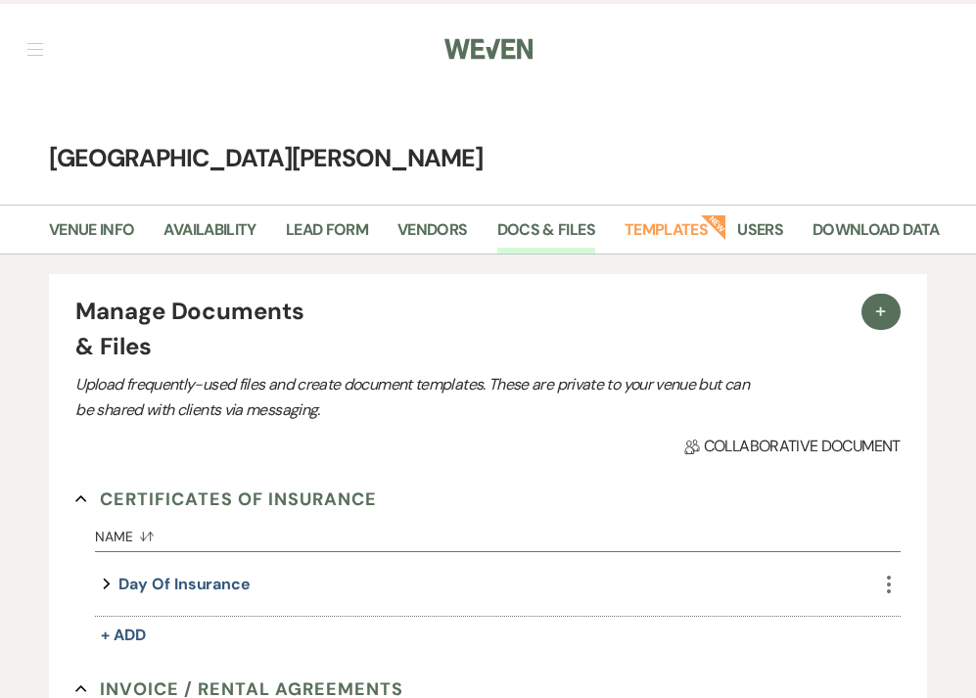
click at [38, 47] on button "button" at bounding box center [35, 49] width 16 height 12
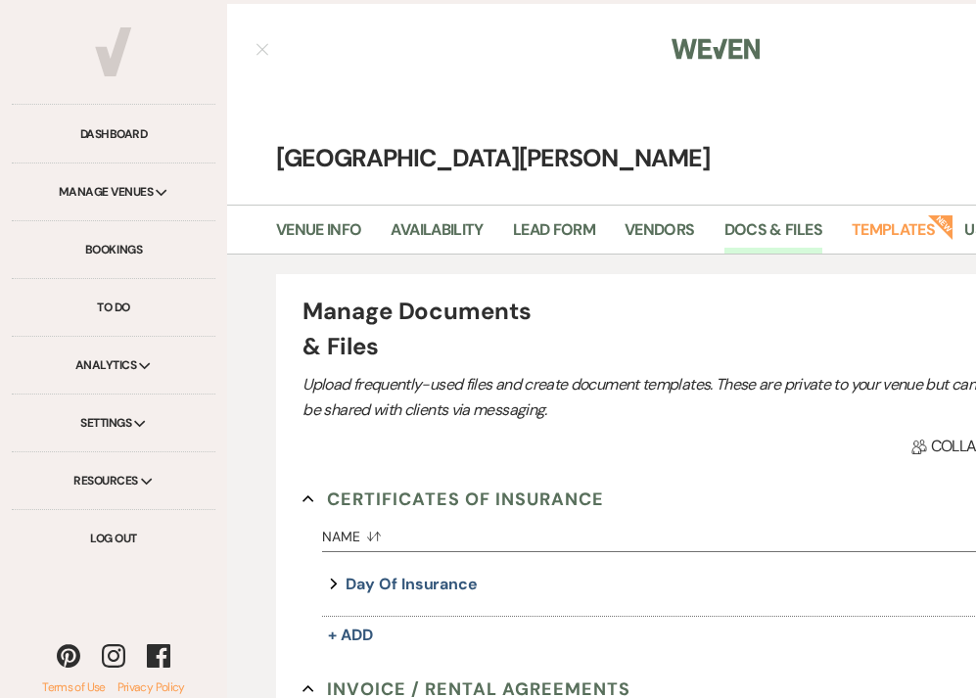
click at [160, 186] on div "Manage Venues Expand" at bounding box center [114, 192] width 204 height 58
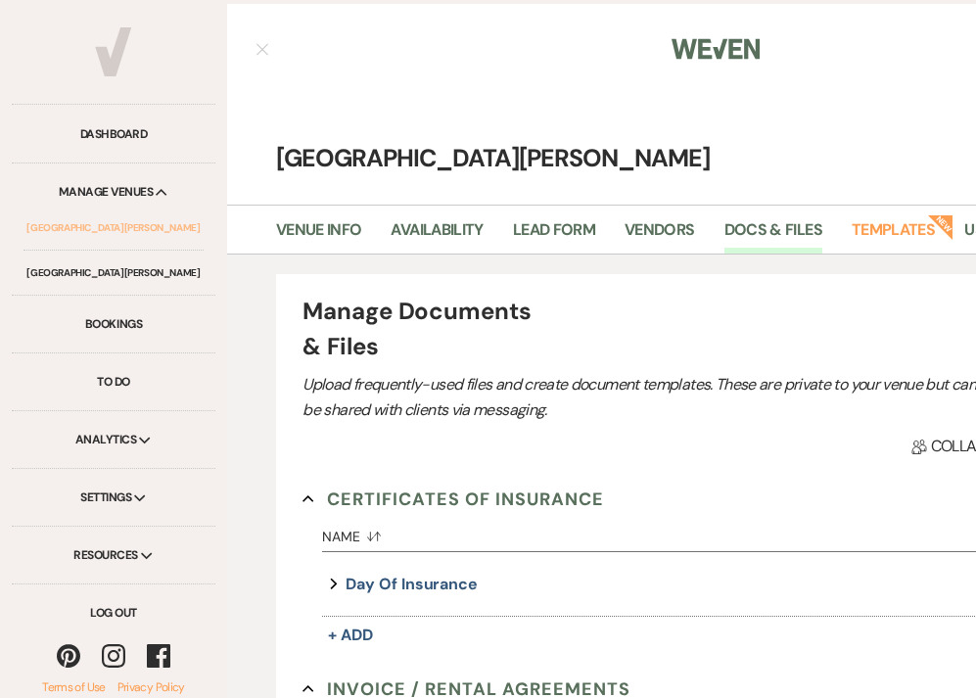
click at [146, 230] on link "[GEOGRAPHIC_DATA][PERSON_NAME]" at bounding box center [113, 228] width 180 height 45
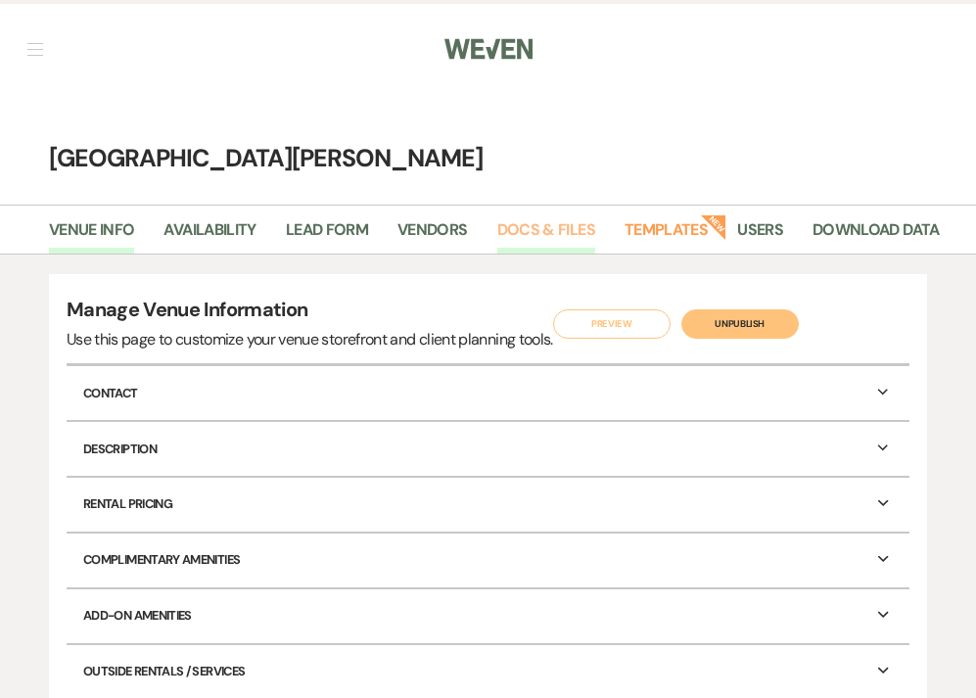
click at [560, 225] on link "Docs & Files" at bounding box center [546, 235] width 98 height 37
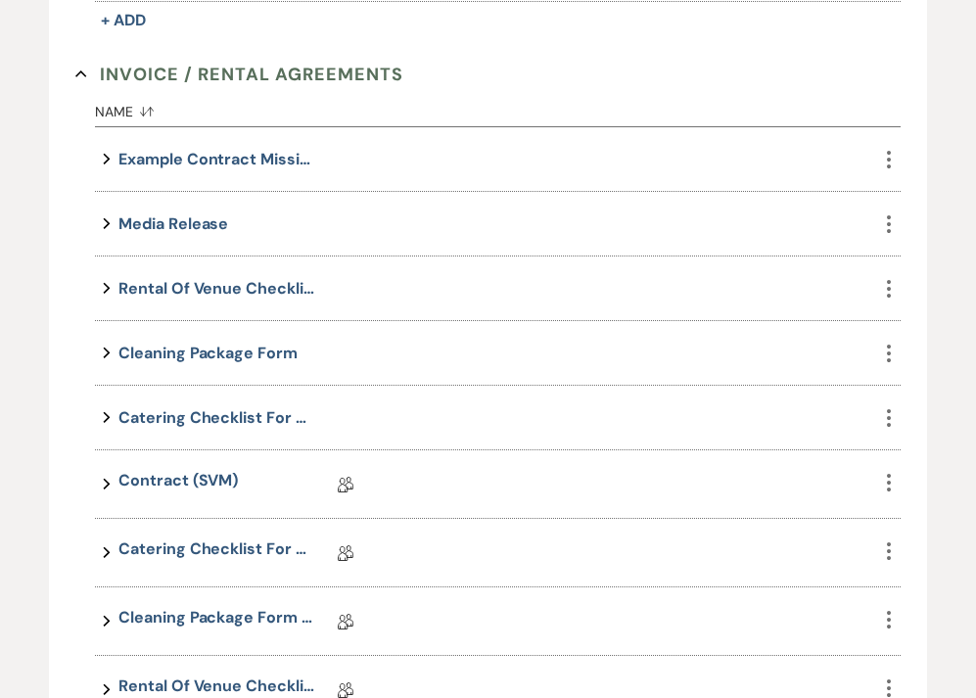
scroll to position [759, 0]
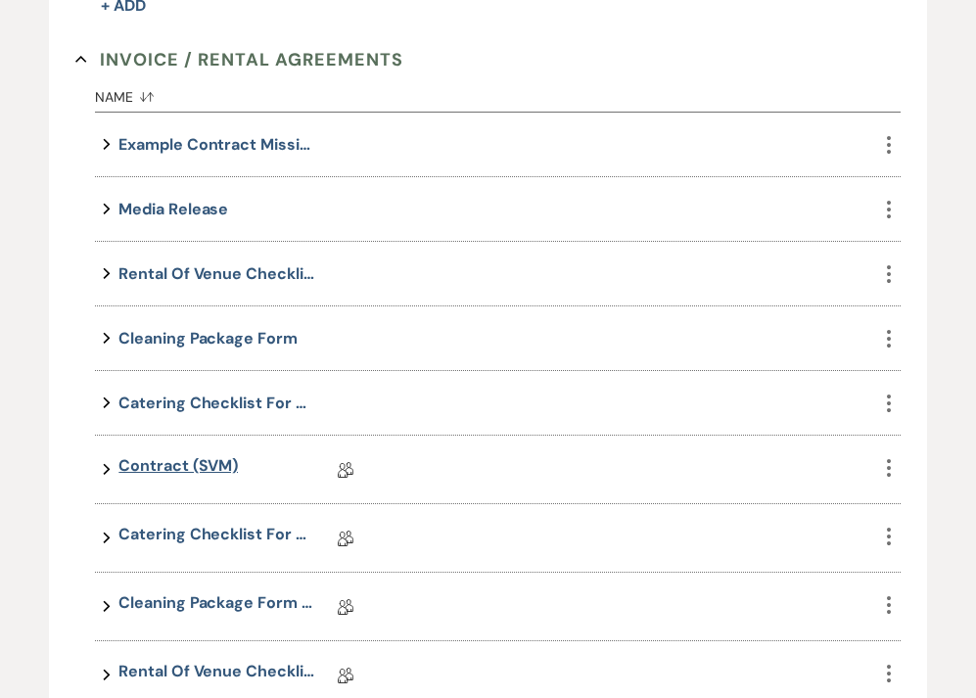
click at [208, 470] on link "Contract (SVM)" at bounding box center [177, 469] width 119 height 30
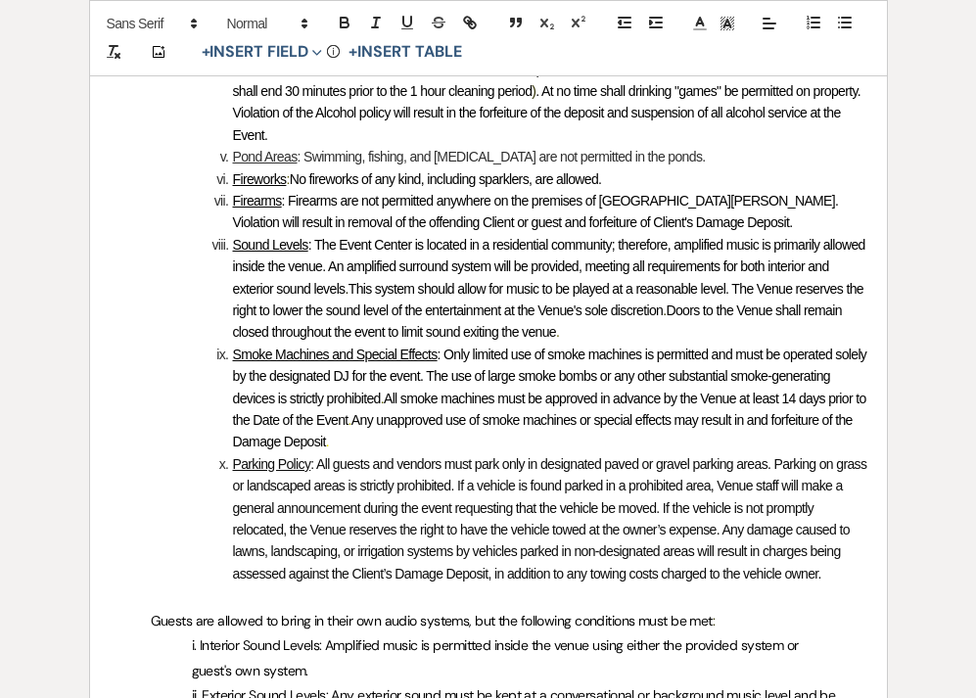
scroll to position [4967, 0]
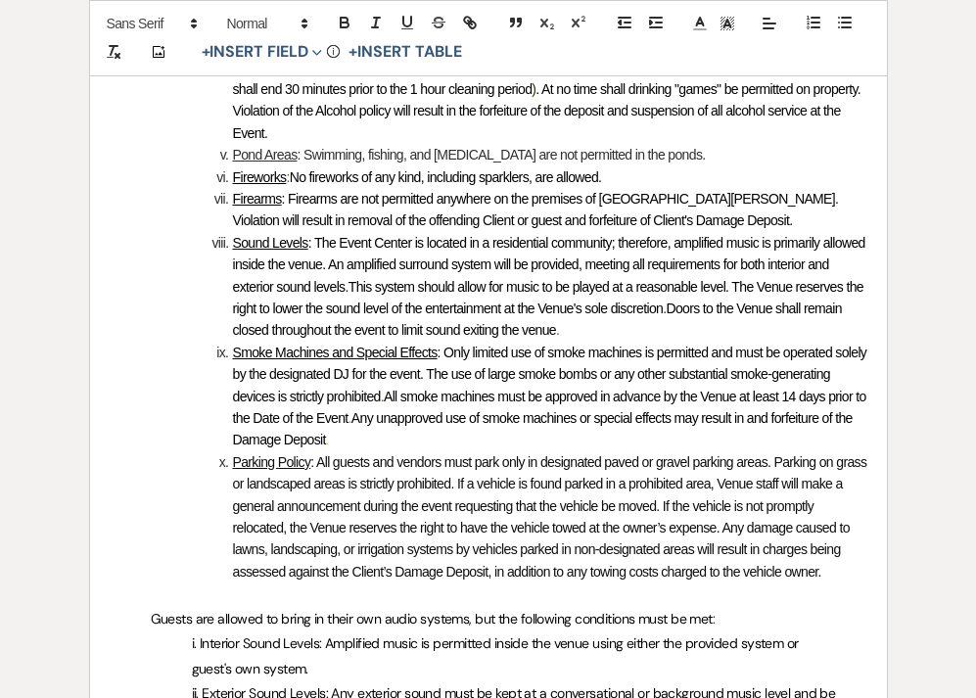
click at [153, 610] on span "Guests are allowed to bring in their own audio systems, but the following condi…" at bounding box center [432, 619] width 562 height 18
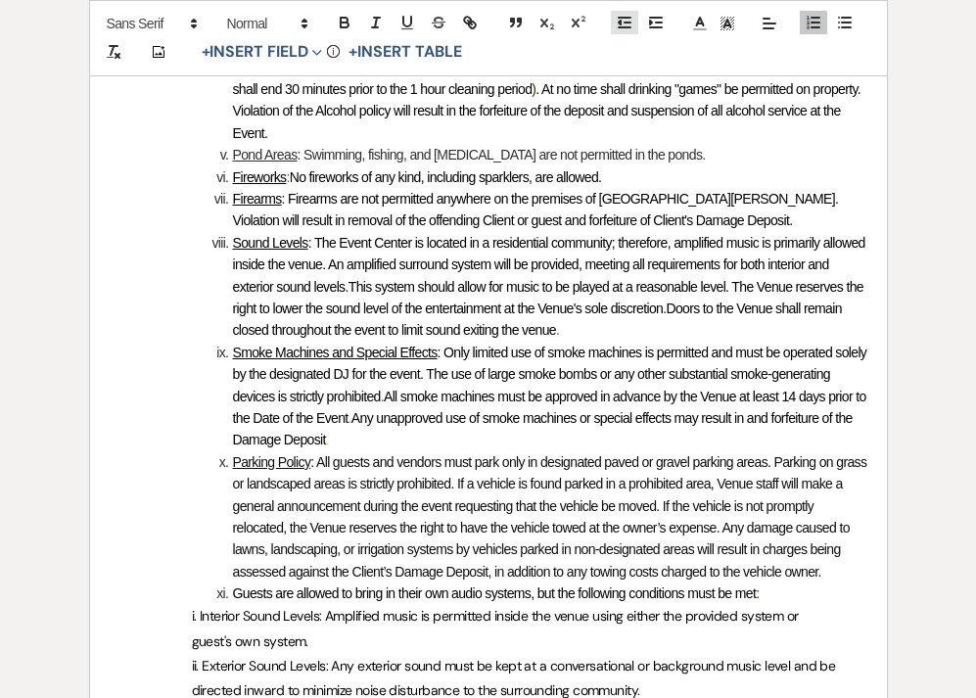
click at [625, 27] on line "button" at bounding box center [625, 27] width 12 height 0
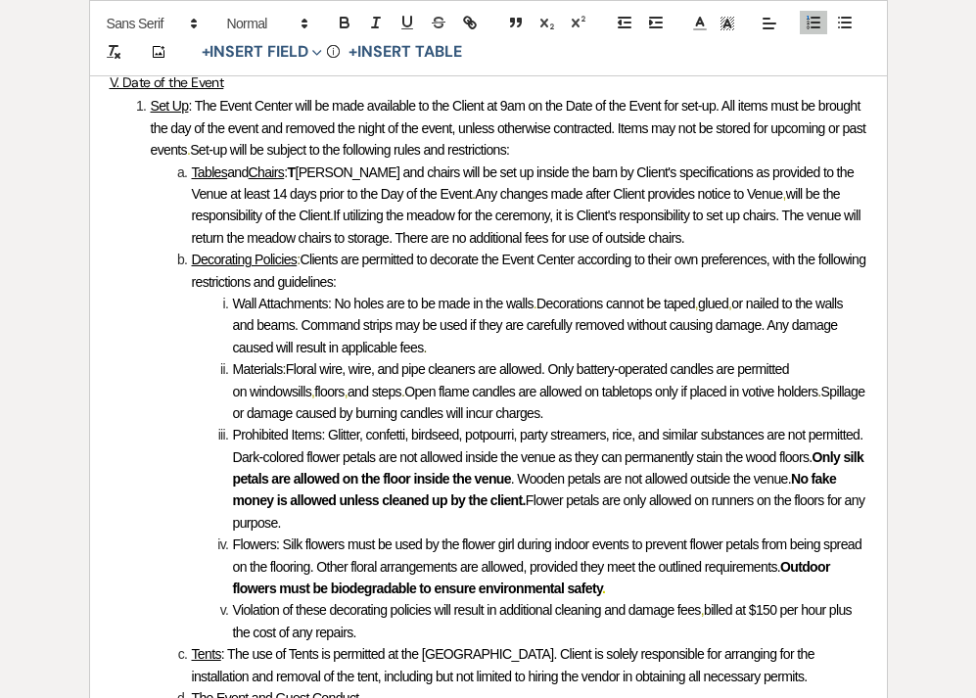
scroll to position [4073, 0]
click at [738, 643] on li "Tents : The use of Tents is permitted at the [GEOGRAPHIC_DATA]. Client is solel…" at bounding box center [498, 665] width 737 height 44
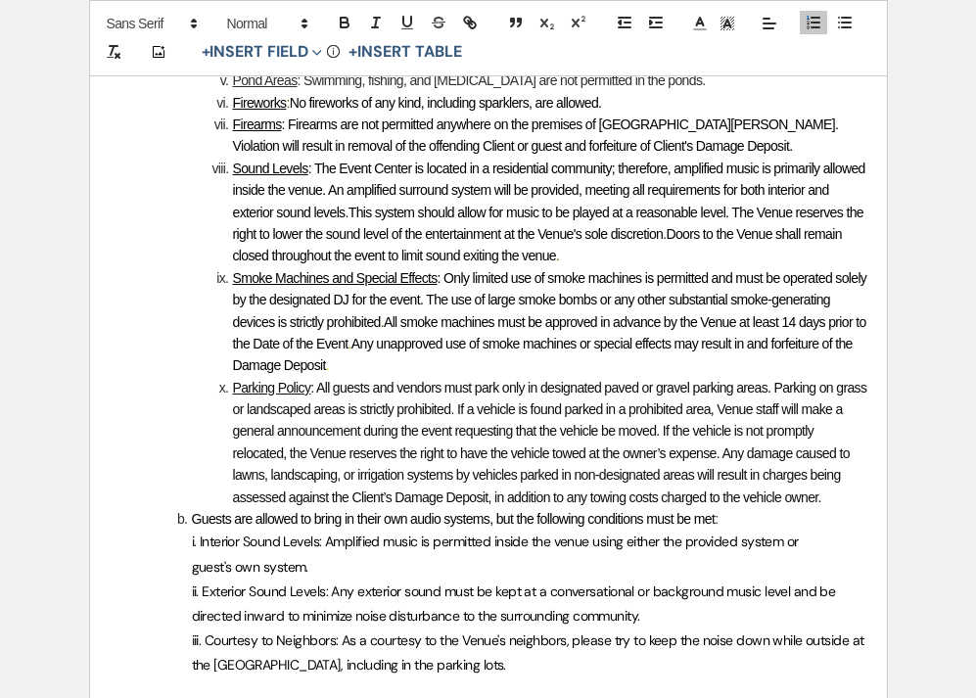
scroll to position [5144, 0]
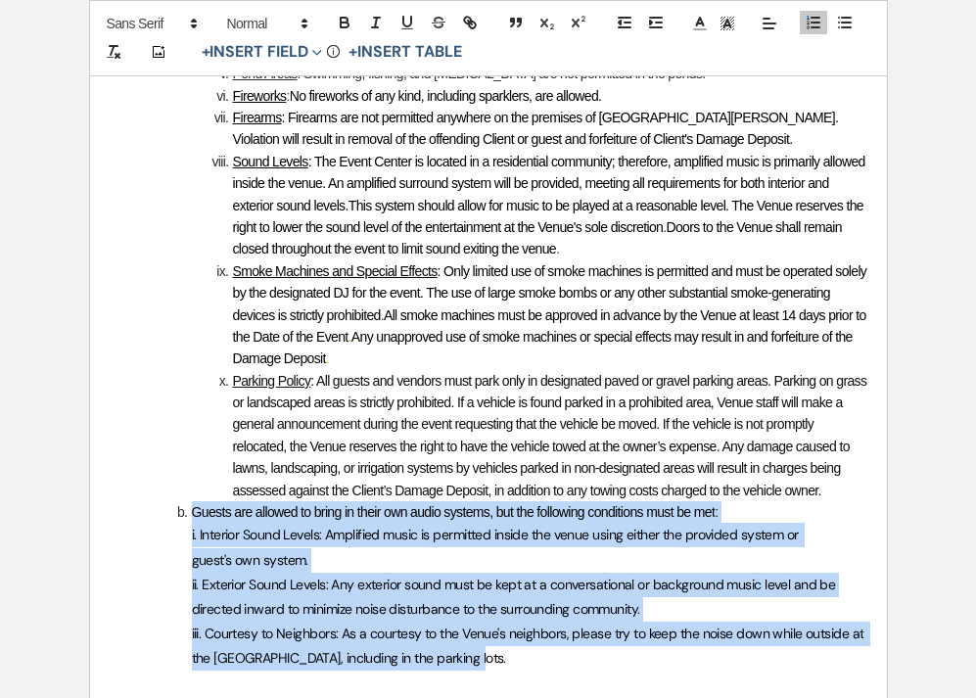
drag, startPoint x: 193, startPoint y: 391, endPoint x: 474, endPoint y: 526, distance: 311.7
copy div "Guests are allowed to bring in their own audio systems, but the following condi…"
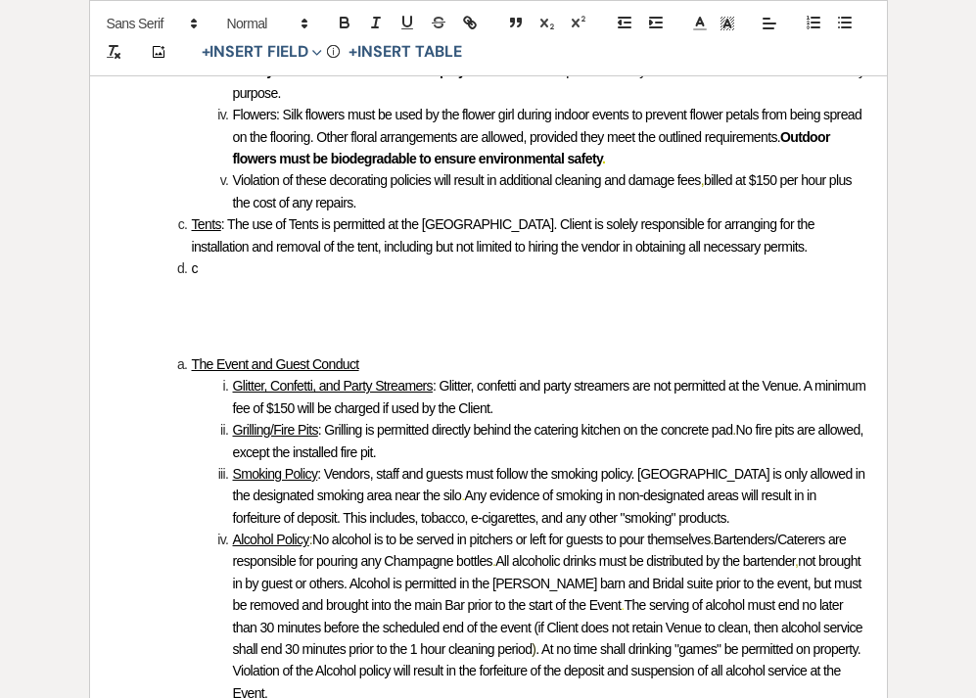
scroll to position [4487, 0]
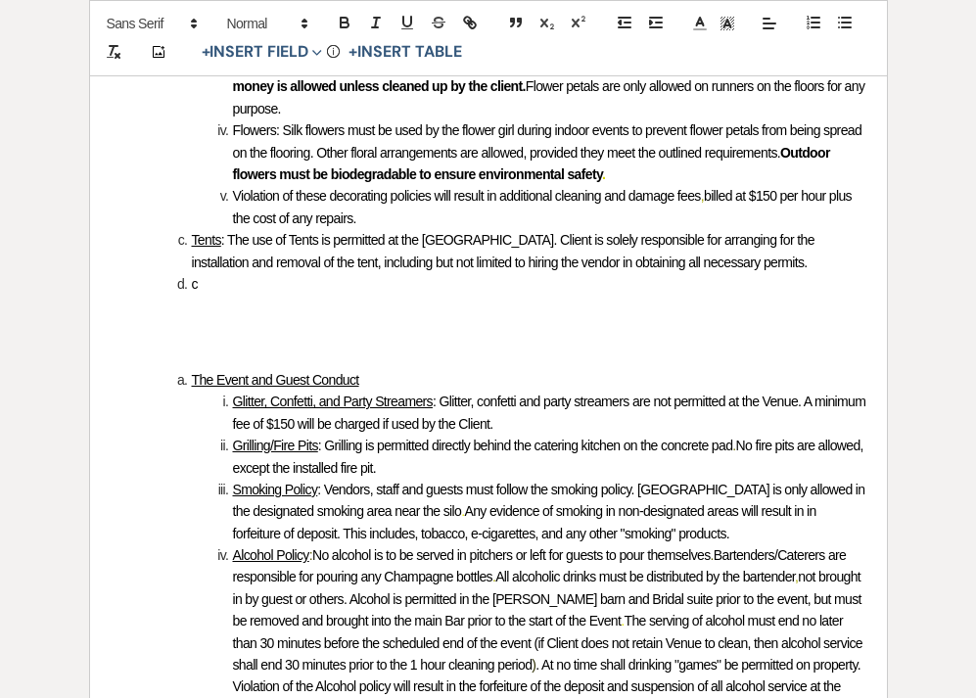
click at [206, 273] on li "c" at bounding box center [498, 284] width 737 height 22
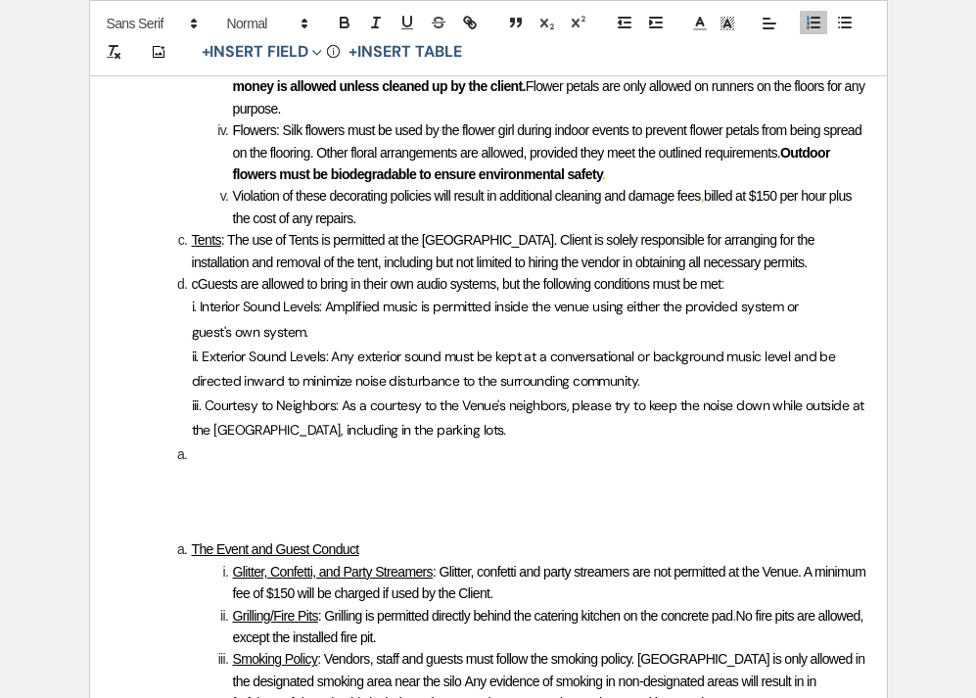
click at [199, 276] on span "cGuests are allowed to bring in their own audio systems, but the following cond…" at bounding box center [457, 284] width 530 height 16
click at [196, 443] on li at bounding box center [498, 454] width 737 height 22
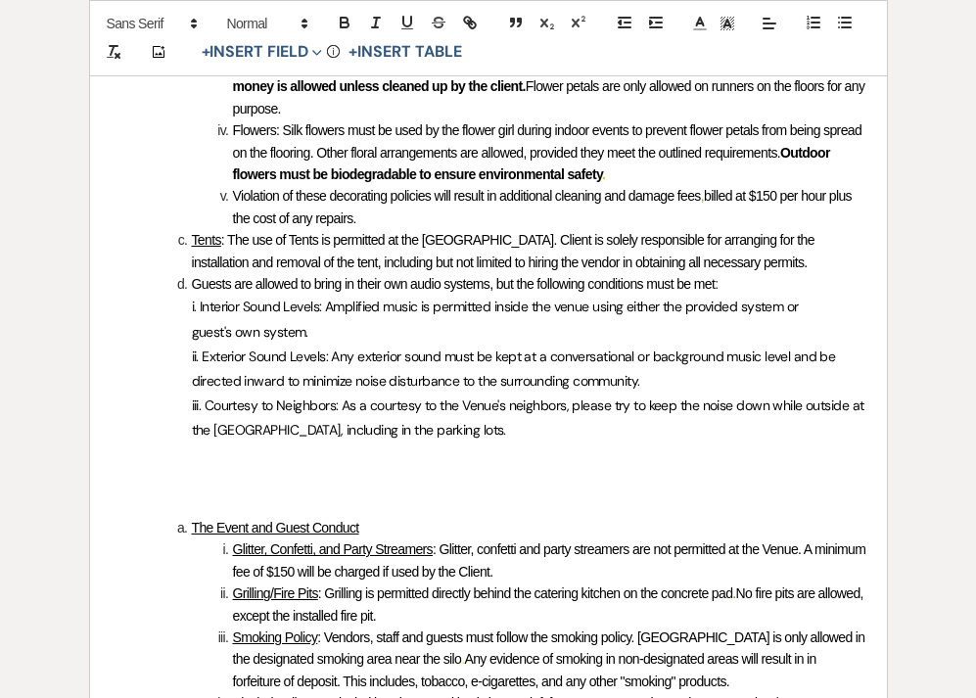
click at [192, 517] on span at bounding box center [192, 528] width 0 height 22
click at [630, 16] on icon "button" at bounding box center [625, 23] width 18 height 18
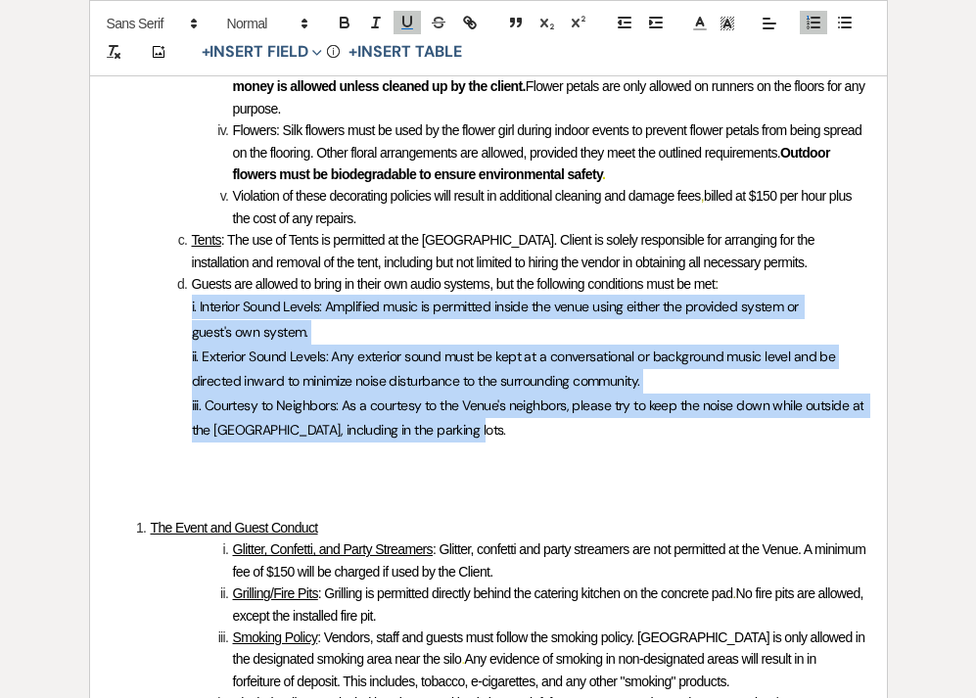
drag, startPoint x: 462, startPoint y: 326, endPoint x: 178, endPoint y: 204, distance: 309.1
click at [178, 203] on div "﻿ ﻿ ﻿ Auto fill* : {{Event Type}} ﻿ ﻿ Auto fill* : {{Event Date}} ﻿ Terms and C…" at bounding box center [488, 331] width 797 height 8872
click at [653, 21] on icon "button" at bounding box center [656, 23] width 18 height 18
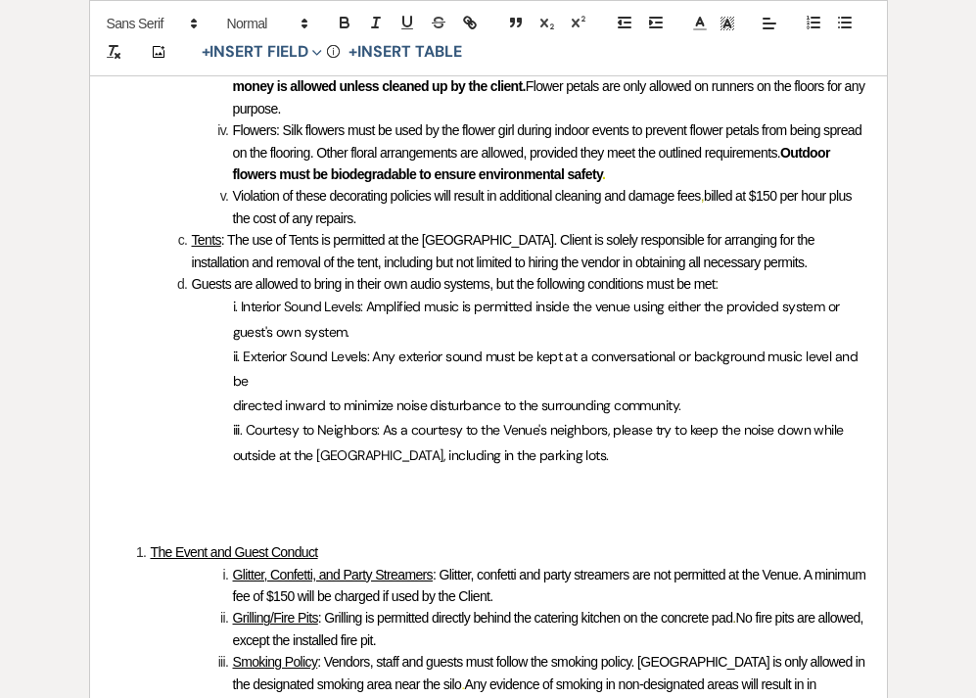
click at [234, 517] on p at bounding box center [489, 529] width 758 height 24
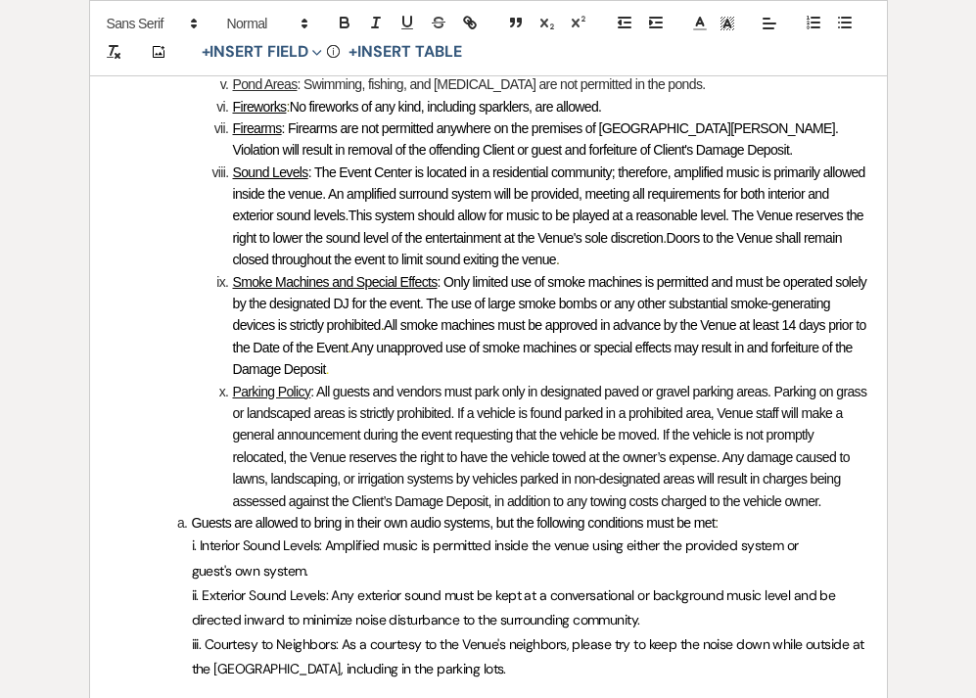
scroll to position [5262, 0]
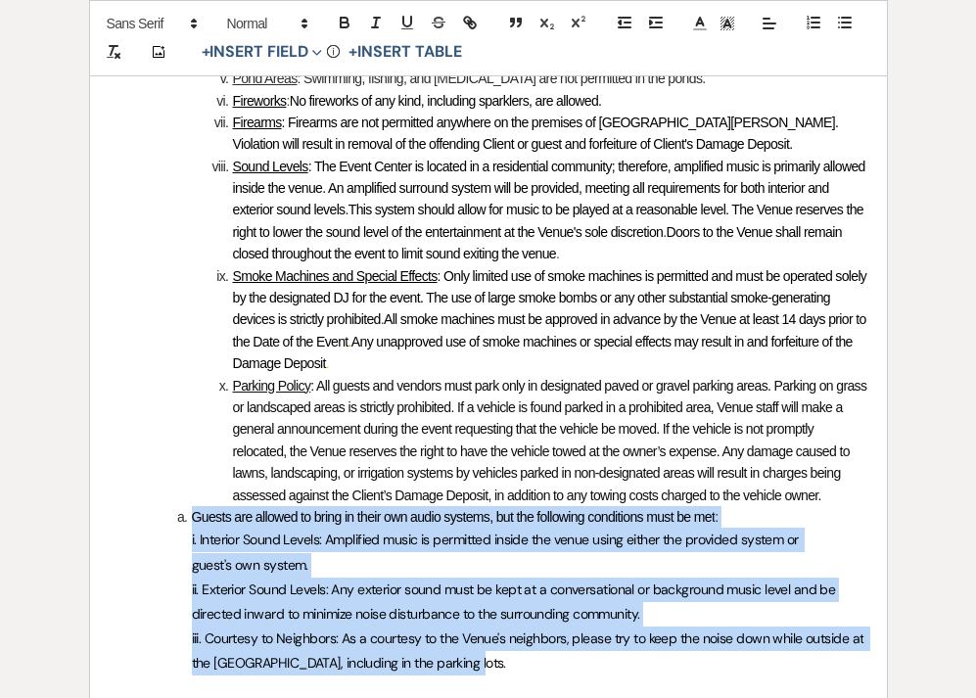
drag, startPoint x: 473, startPoint y: 543, endPoint x: 162, endPoint y: 398, distance: 343.3
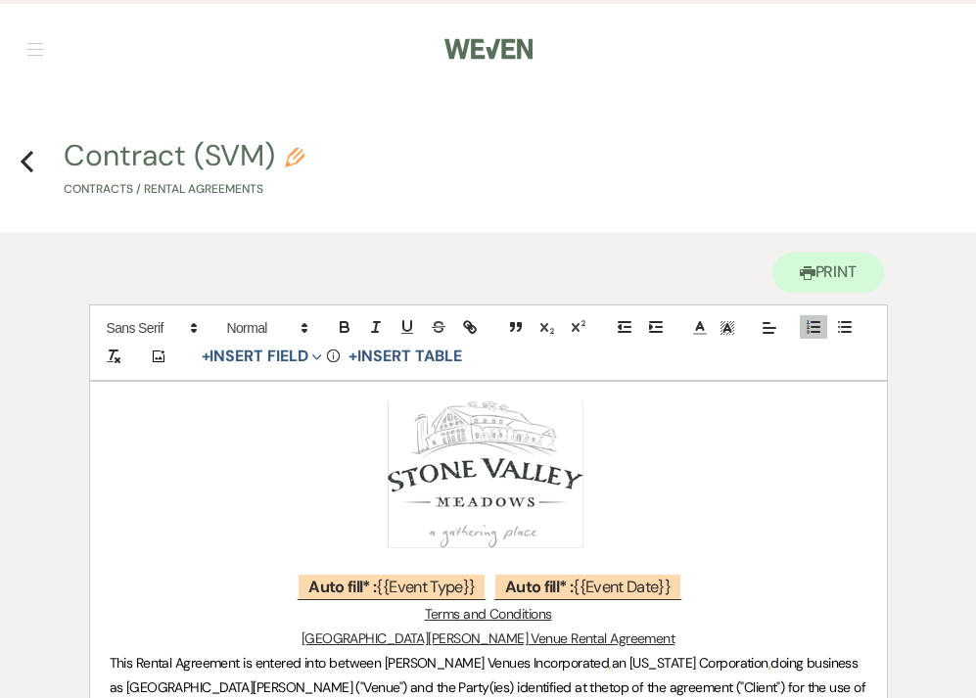
scroll to position [0, 0]
click at [23, 159] on use "button" at bounding box center [27, 162] width 13 height 22
